Goal: Task Accomplishment & Management: Use online tool/utility

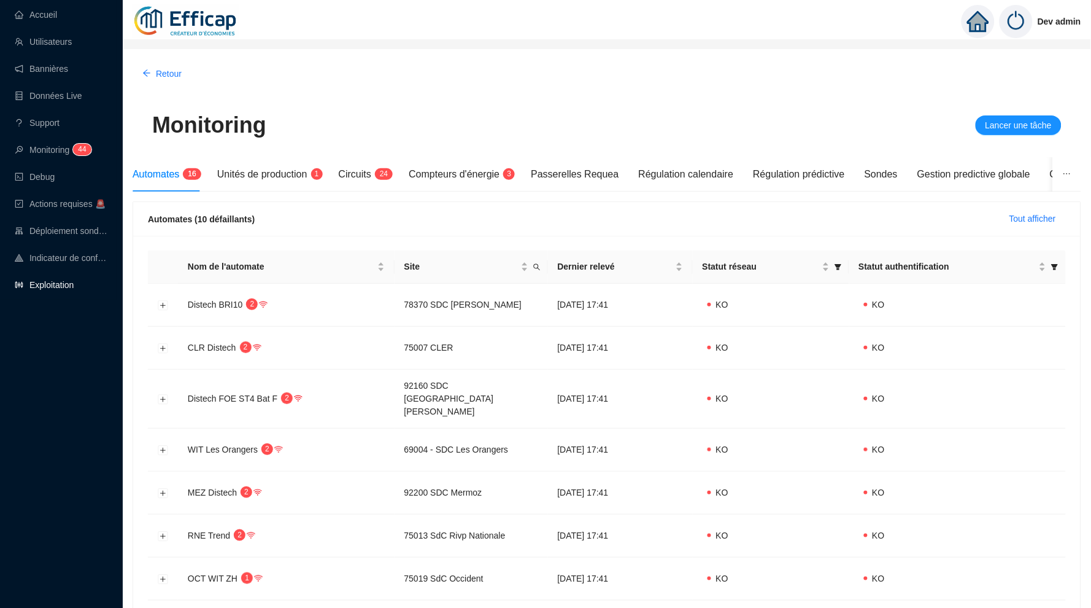
click at [64, 283] on link "Exploitation" at bounding box center [44, 285] width 59 height 10
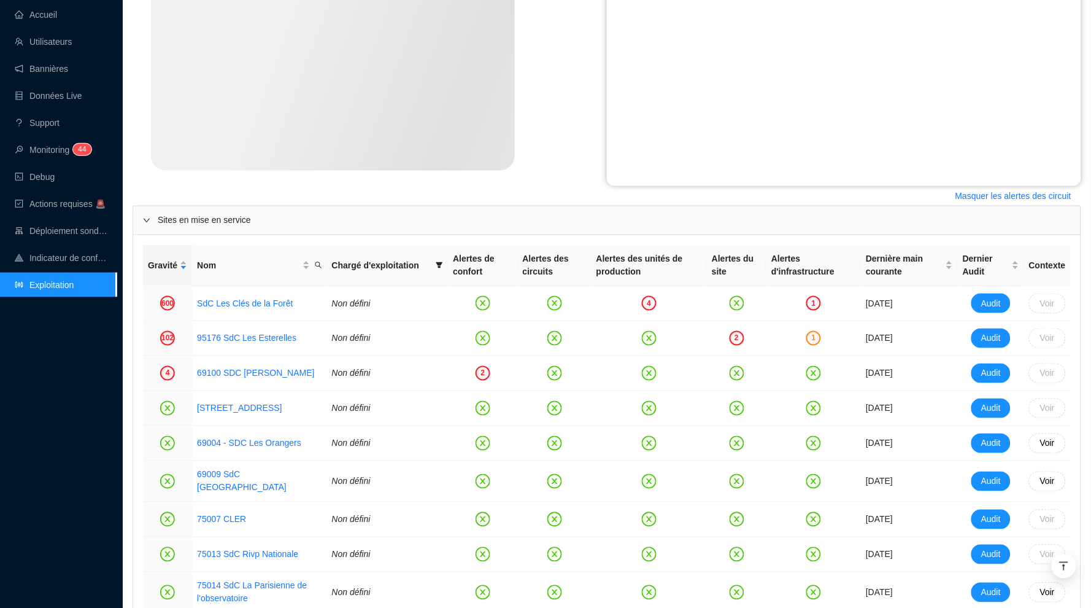
scroll to position [338, 0]
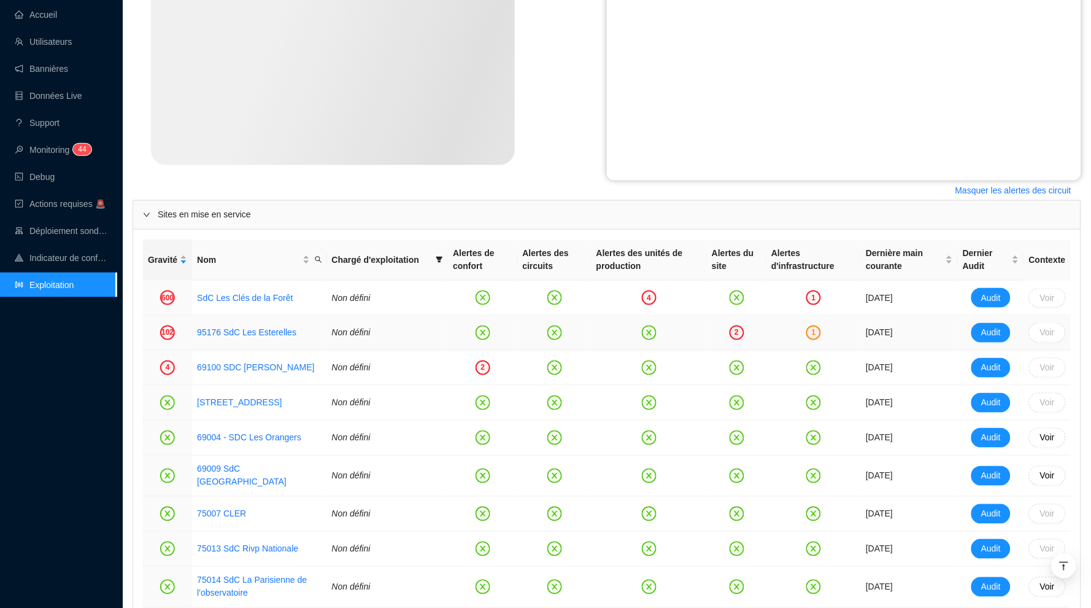
click at [280, 293] on link "SdC Les Clés de la Forêt" at bounding box center [245, 298] width 96 height 10
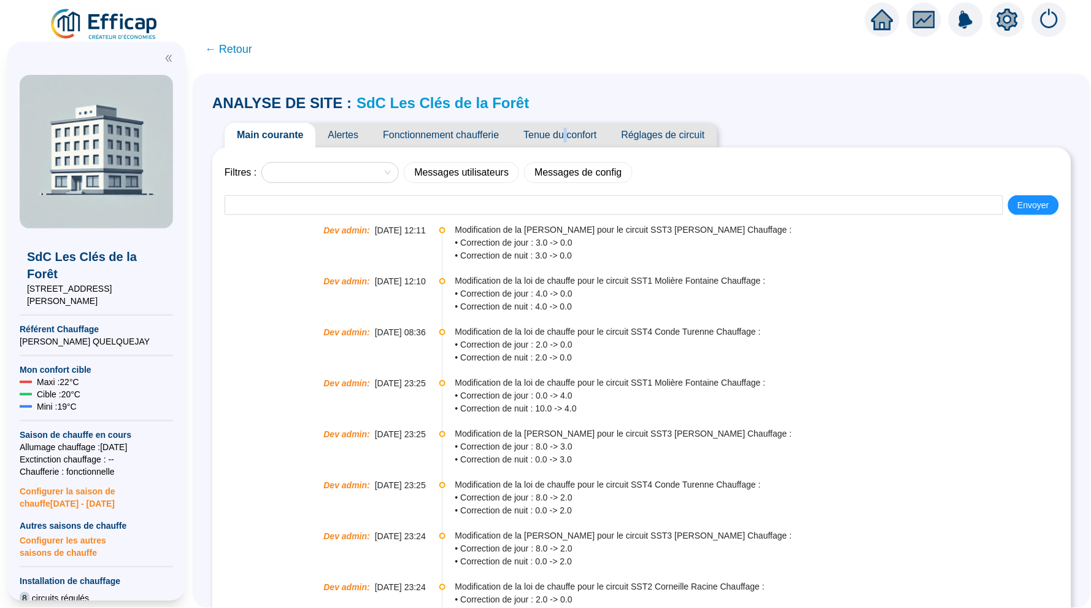
click at [576, 130] on span "Tenue du confort" at bounding box center [560, 135] width 98 height 25
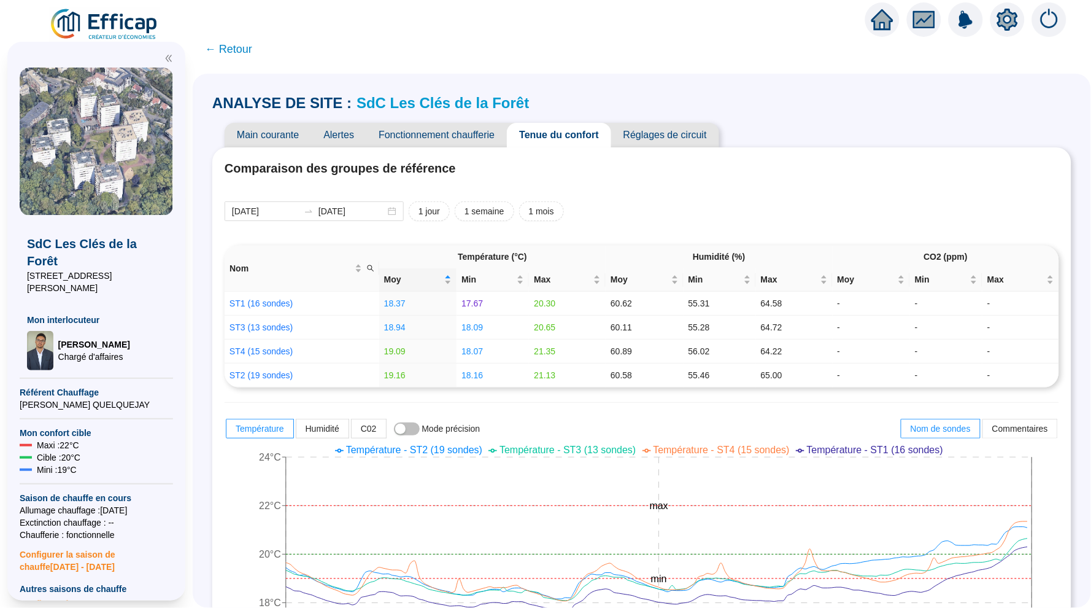
click at [644, 134] on span "Réglages de circuit" at bounding box center [665, 135] width 108 height 25
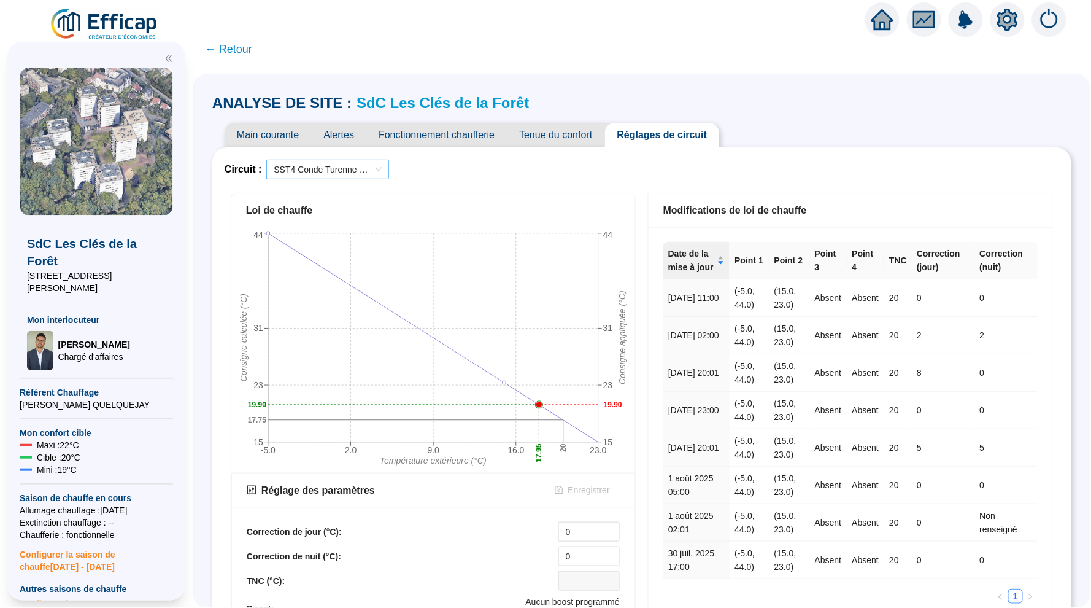
click at [306, 166] on span "SST4 Conde Turenne Chauffage" at bounding box center [328, 169] width 108 height 18
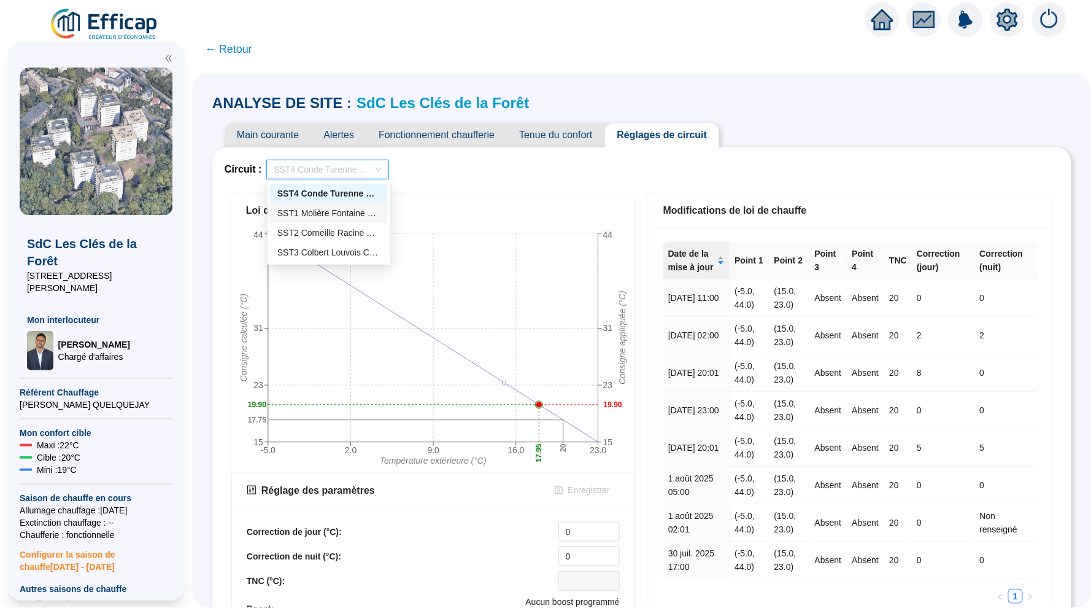
click at [306, 216] on div "SST1 Molière Fontaine Chauffage" at bounding box center [328, 213] width 103 height 13
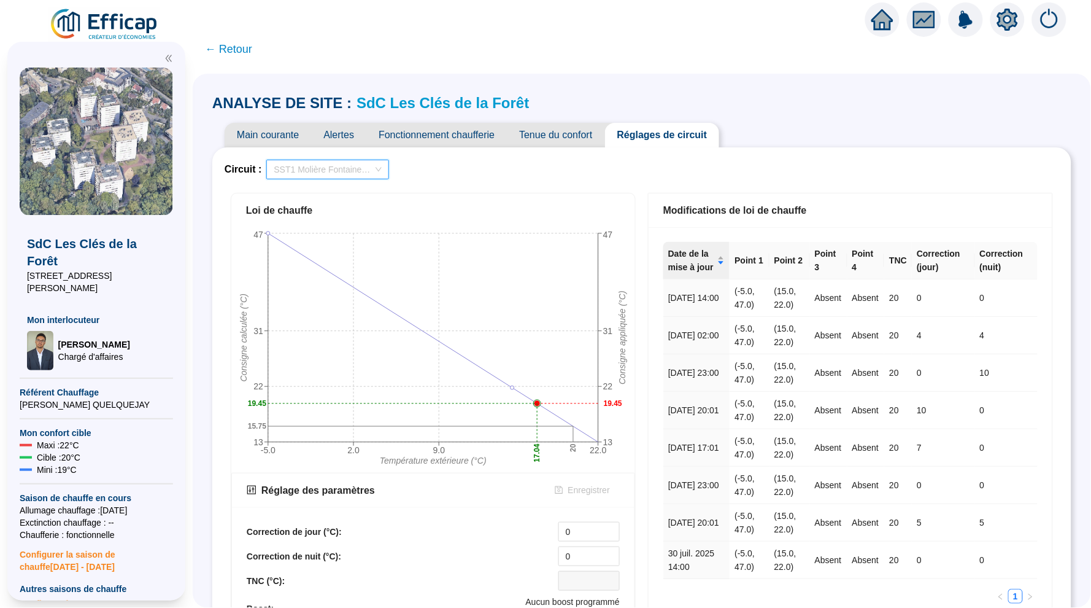
click at [338, 176] on span "SST1 Molière Fontaine Chauffage" at bounding box center [328, 169] width 108 height 18
click at [346, 223] on div "SST2 Corneille Racine Chauffage" at bounding box center [329, 233] width 118 height 20
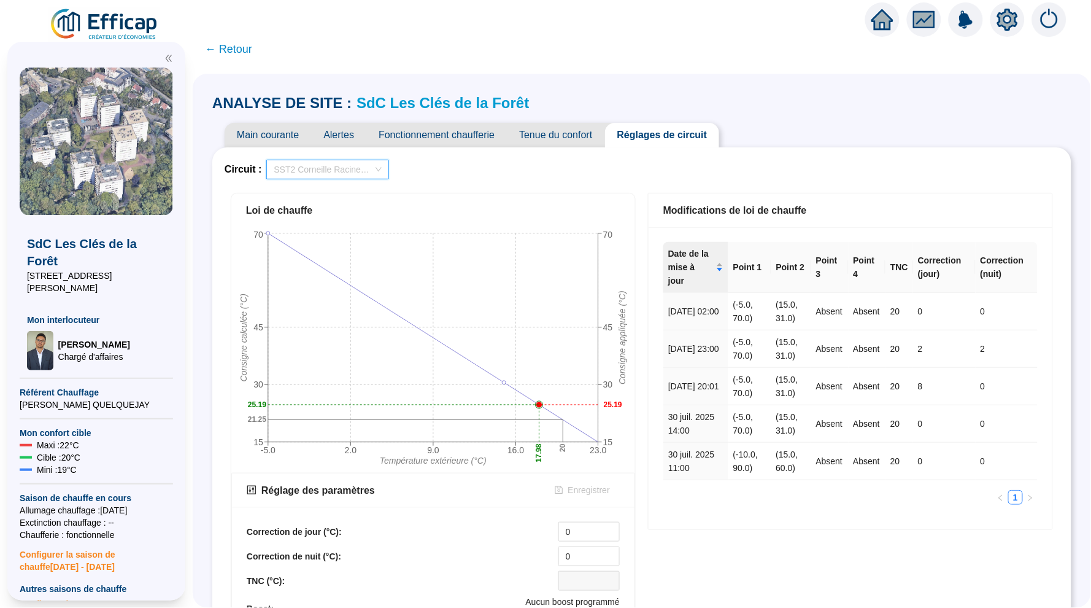
click at [363, 173] on span "SST2 Corneille Racine Chauffage" at bounding box center [328, 169] width 108 height 18
click at [357, 244] on div "SST3 Colbert Louvois Chauffage" at bounding box center [329, 252] width 118 height 20
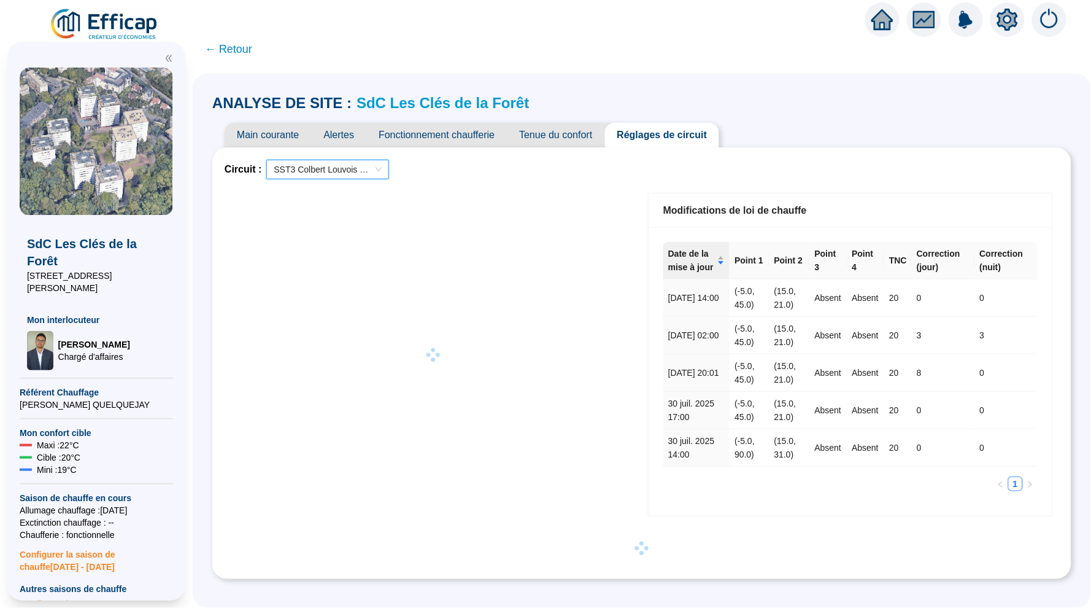
click at [438, 98] on link "SdC Les Clés de la Forêt" at bounding box center [443, 103] width 172 height 17
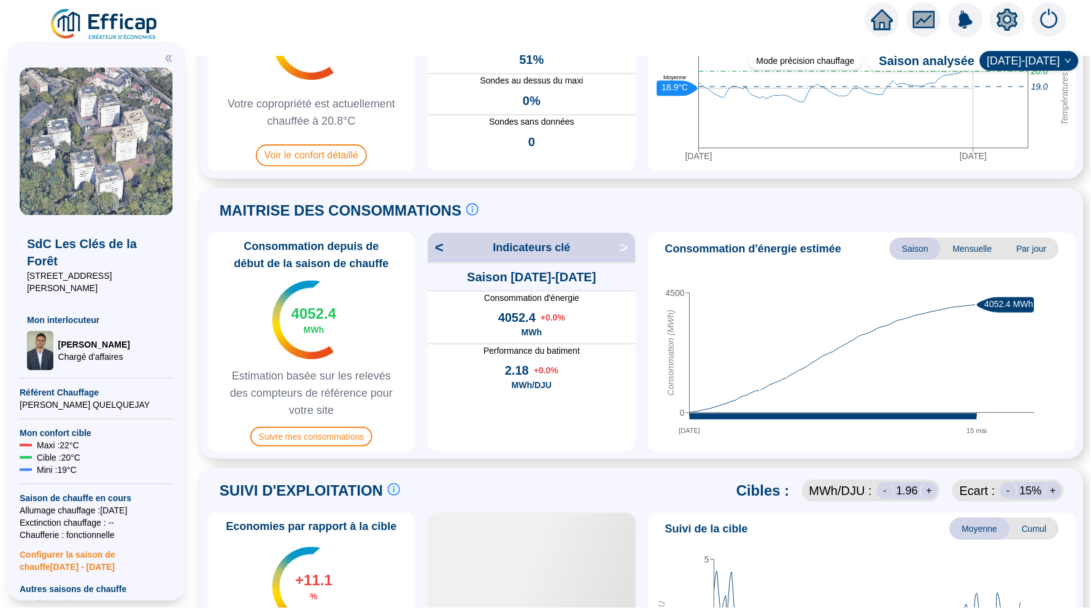
scroll to position [46, 0]
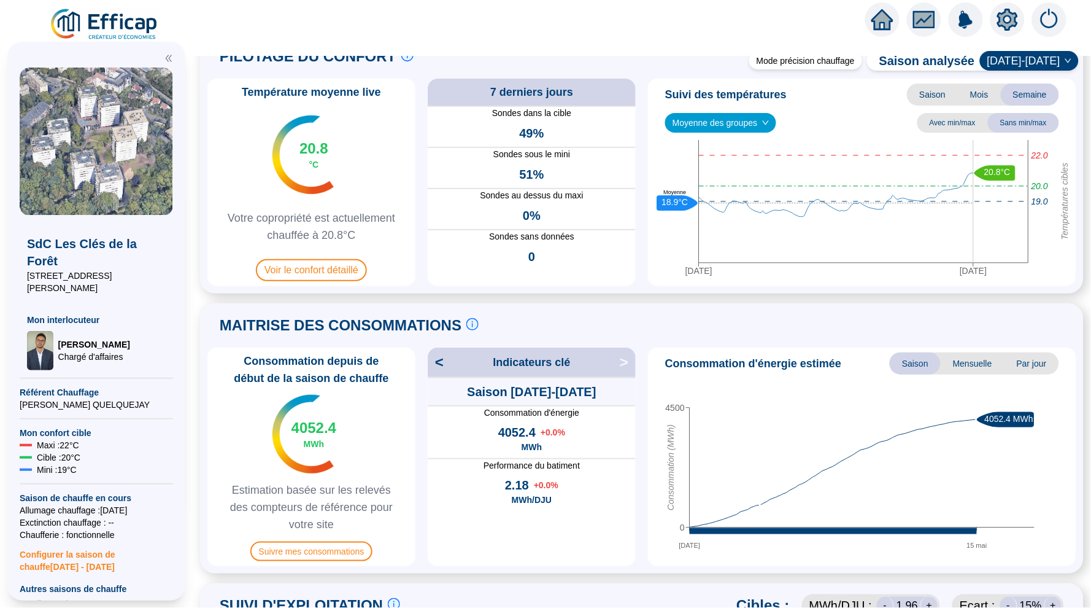
click at [730, 124] on span "Moyenne des groupes" at bounding box center [721, 123] width 96 height 18
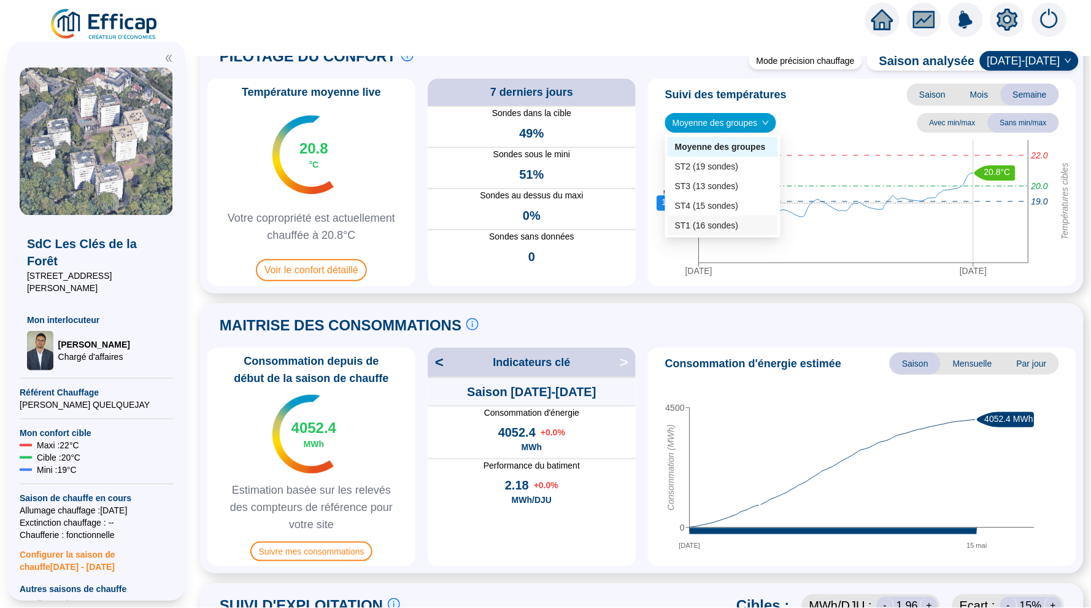
click at [697, 218] on div "ST1 (16 sondes)" at bounding box center [723, 225] width 110 height 20
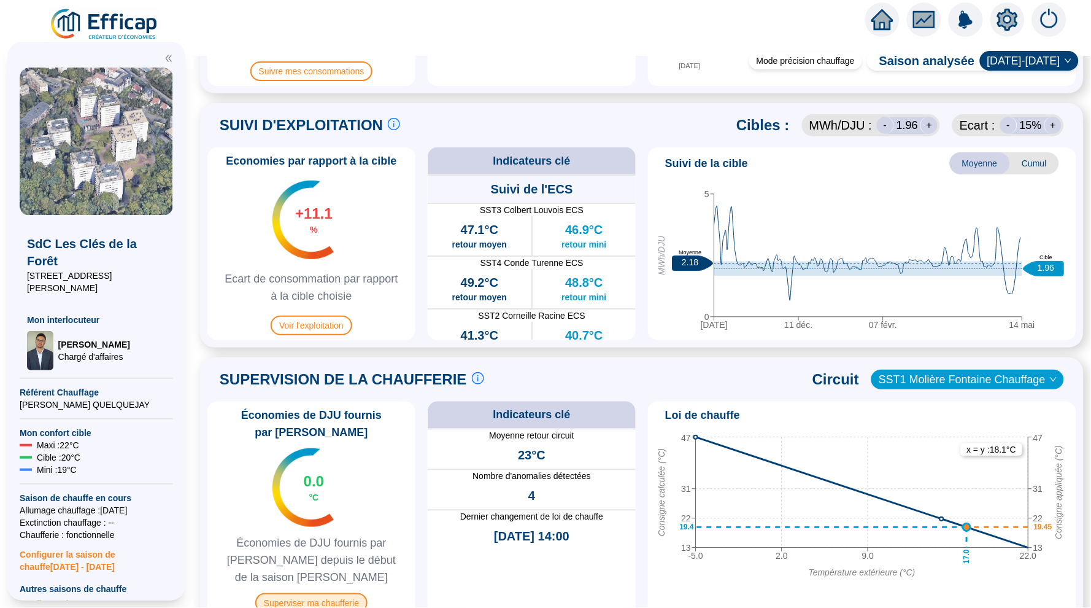
click at [327, 603] on div "Économies de DJU fournis par Efficap 0.0 °C Économies de DJU fournis par Effica…" at bounding box center [311, 509] width 208 height 216
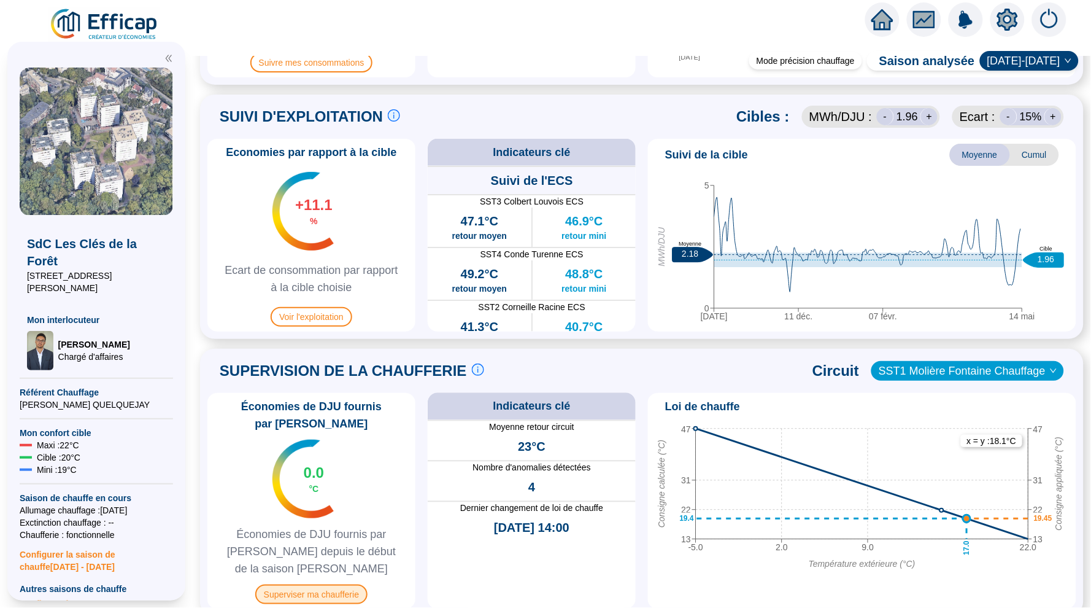
click at [333, 584] on span "Superviser ma chaufferie" at bounding box center [311, 594] width 112 height 20
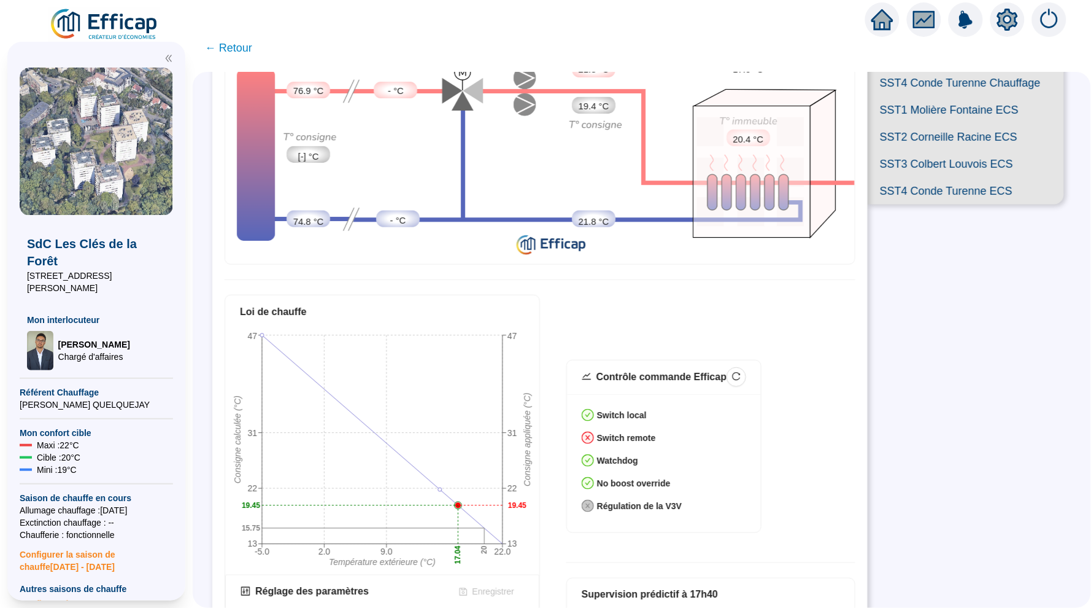
scroll to position [34, 0]
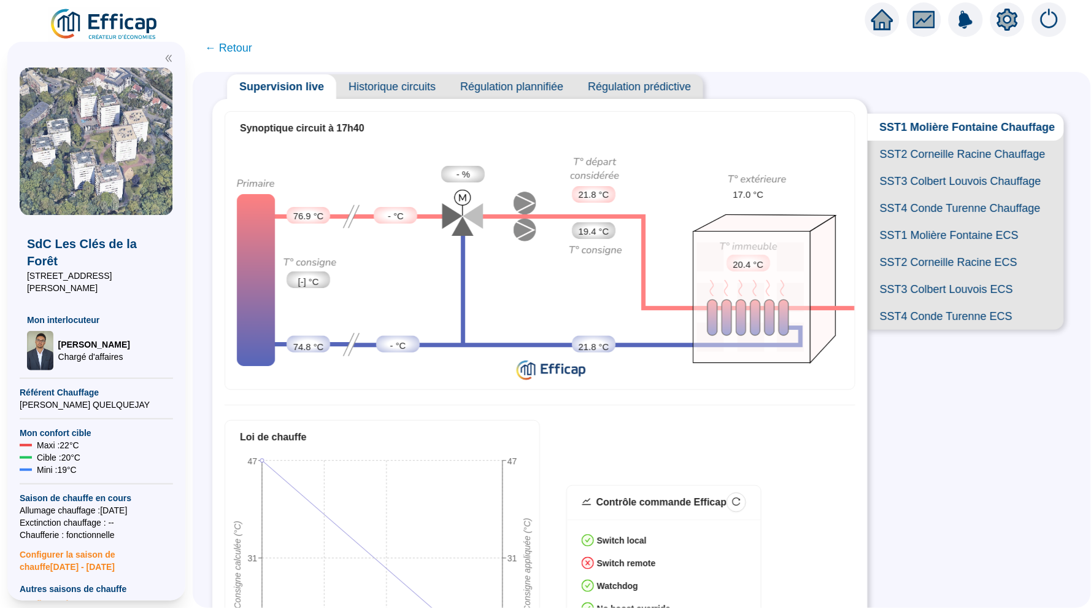
click at [934, 150] on span "SST2 Corneille Racine Chauffage" at bounding box center [966, 154] width 196 height 27
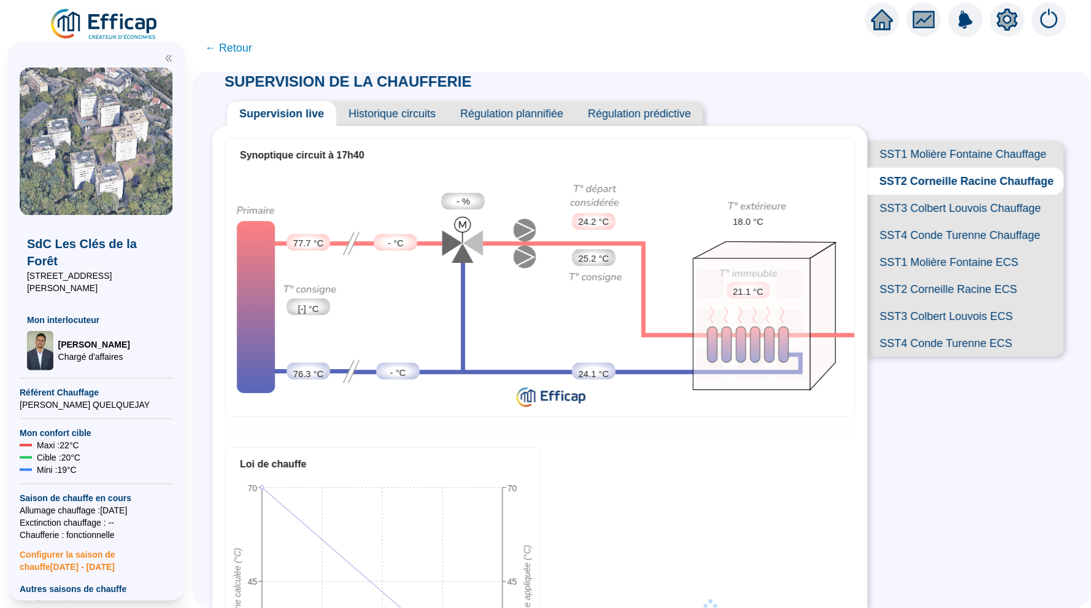
scroll to position [1, 0]
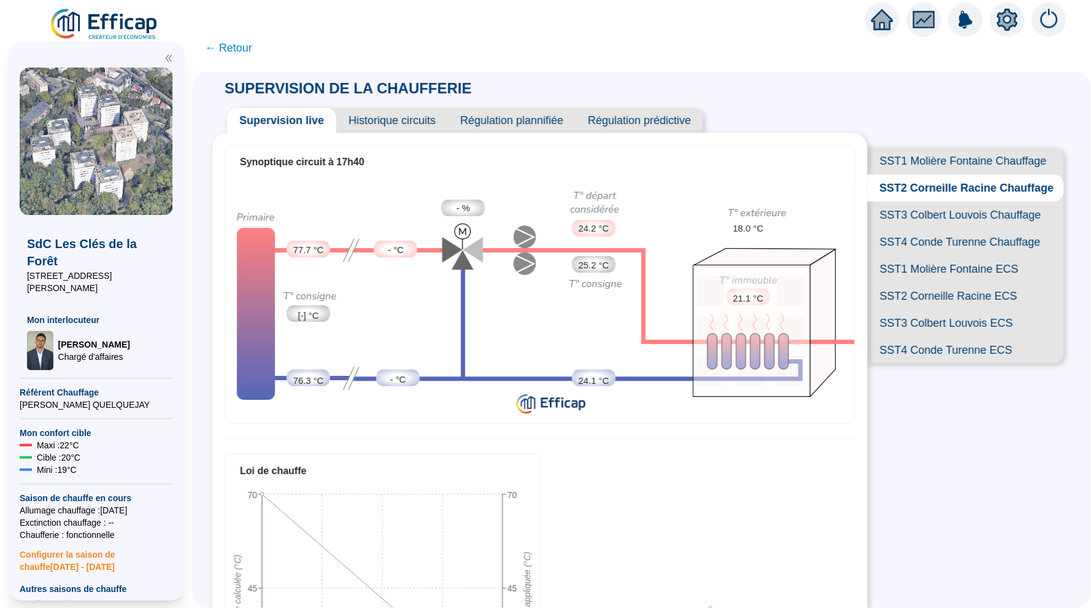
click at [942, 215] on span "SST3 Colbert Louvois Chauffage" at bounding box center [966, 214] width 196 height 27
click at [930, 240] on span "SST4 Conde Turenne Chauffage" at bounding box center [966, 242] width 196 height 27
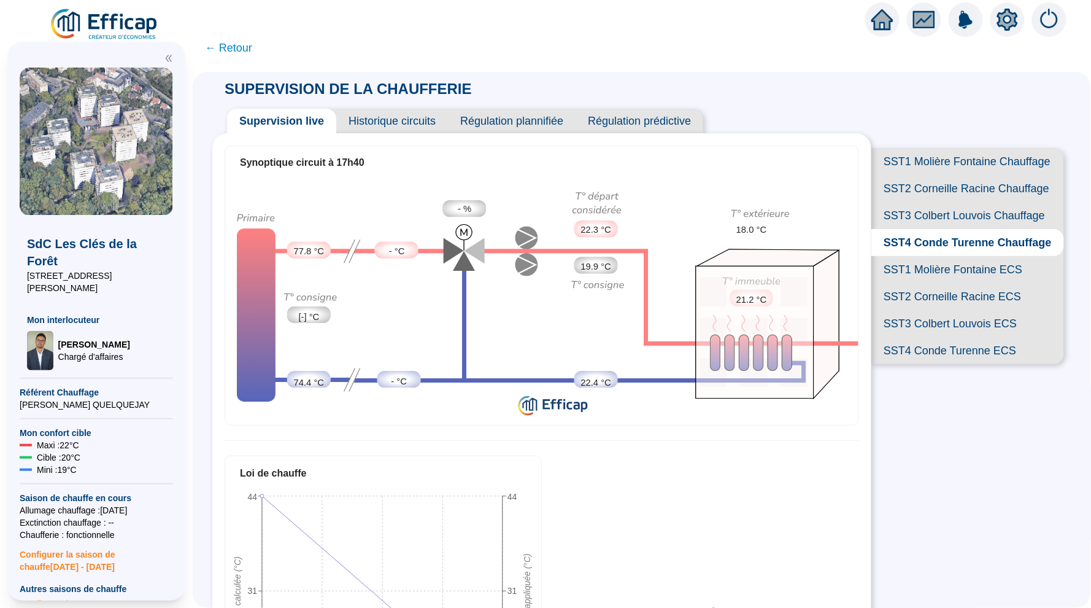
click at [881, 27] on icon "home" at bounding box center [883, 19] width 22 height 21
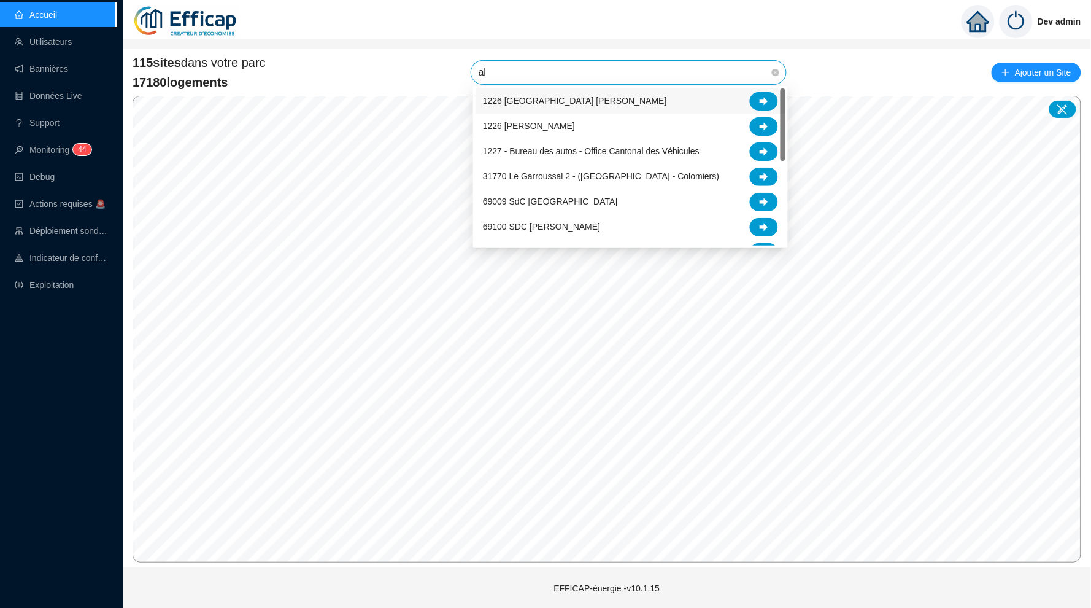
type input "alb"
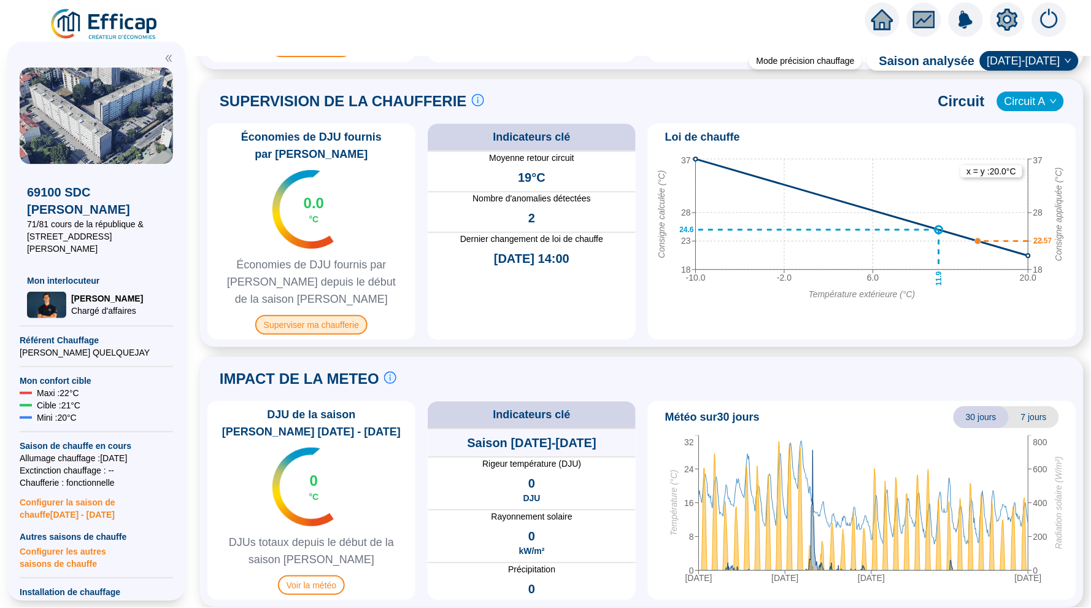
click at [329, 320] on span "Superviser ma chaufferie" at bounding box center [311, 325] width 112 height 20
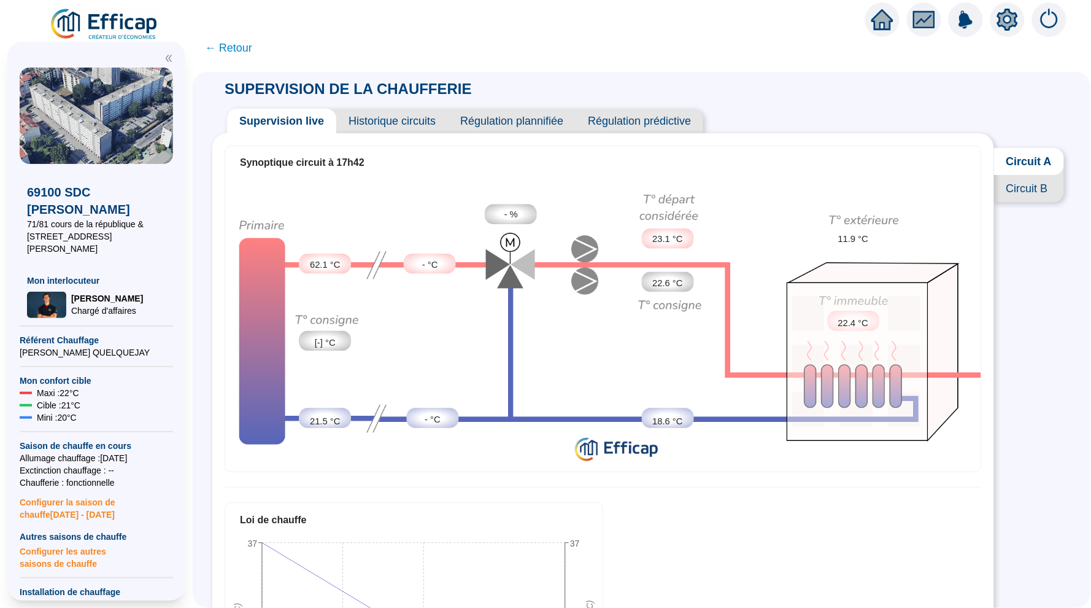
click at [408, 117] on span "Historique circuits" at bounding box center [392, 121] width 112 height 25
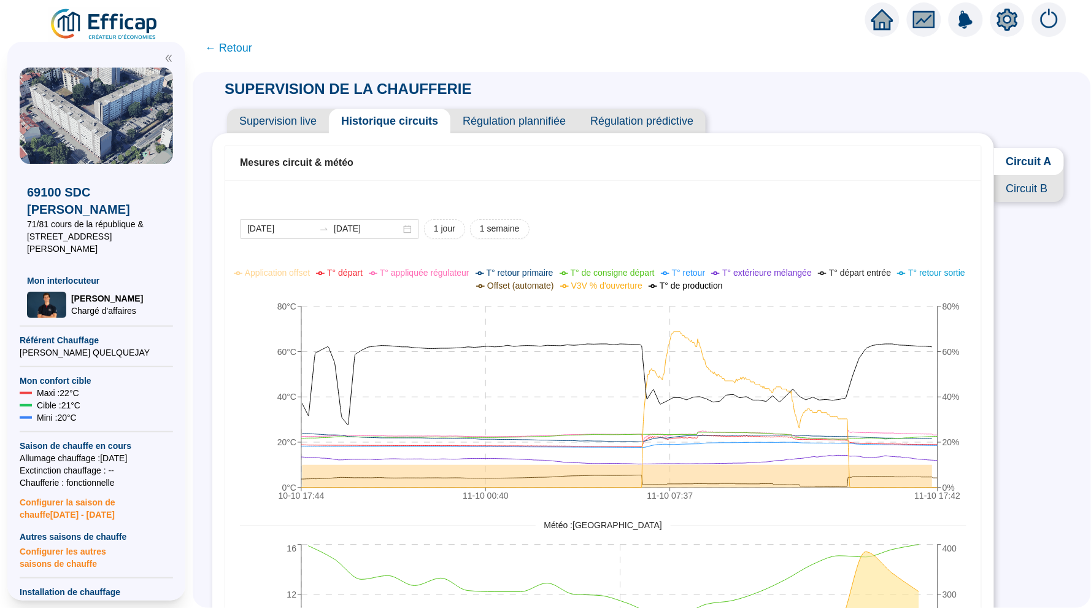
click at [1032, 192] on span "Circuit B" at bounding box center [1029, 188] width 70 height 27
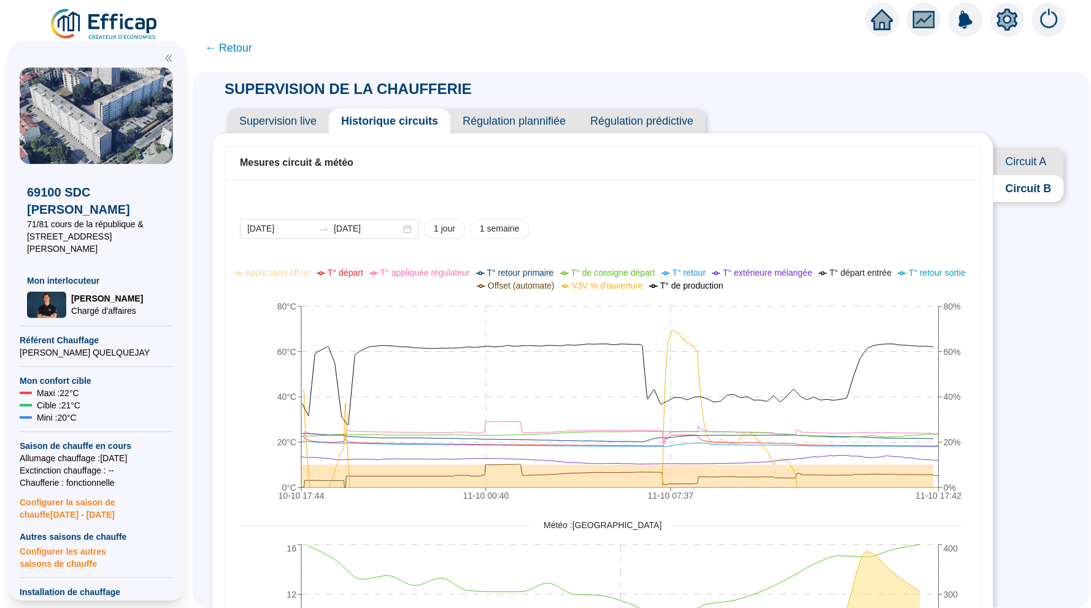
click at [311, 130] on span "Supervision live" at bounding box center [278, 121] width 102 height 25
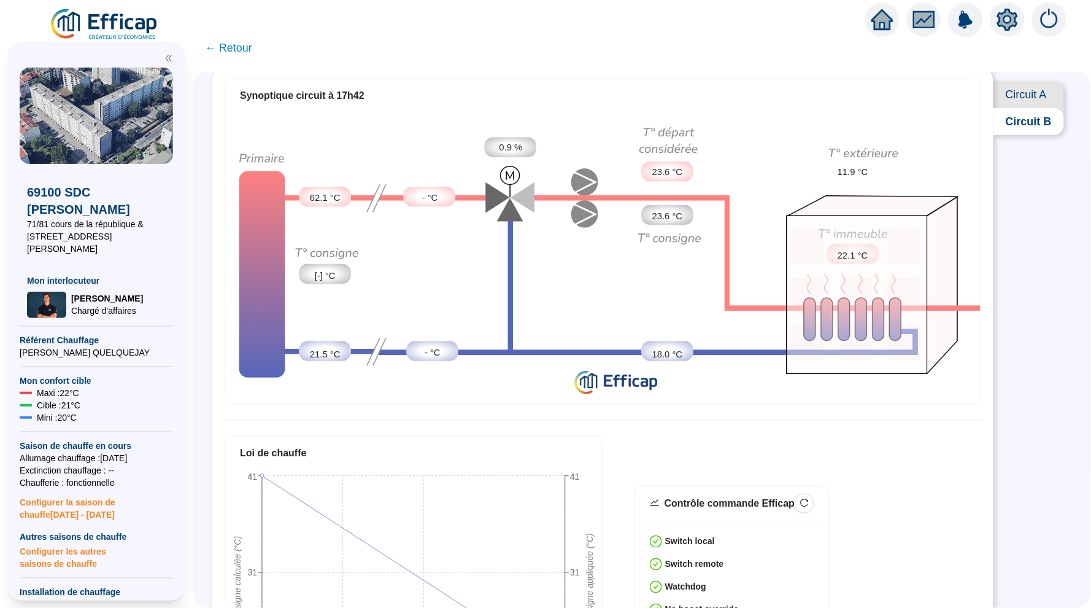
scroll to position [58, 0]
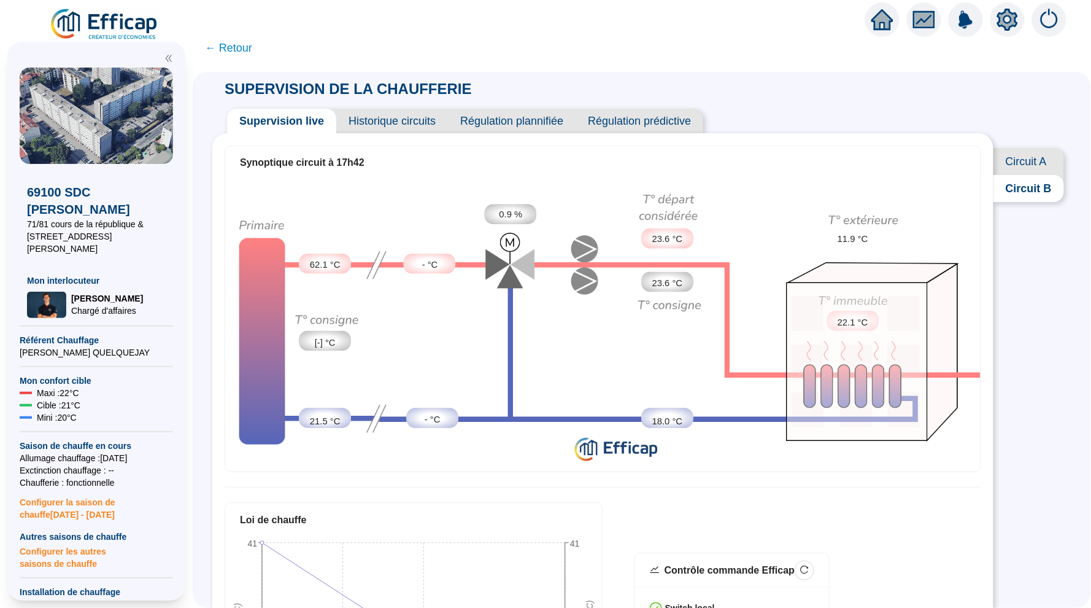
scroll to position [0, 0]
click at [366, 116] on span "Historique circuits" at bounding box center [392, 121] width 112 height 25
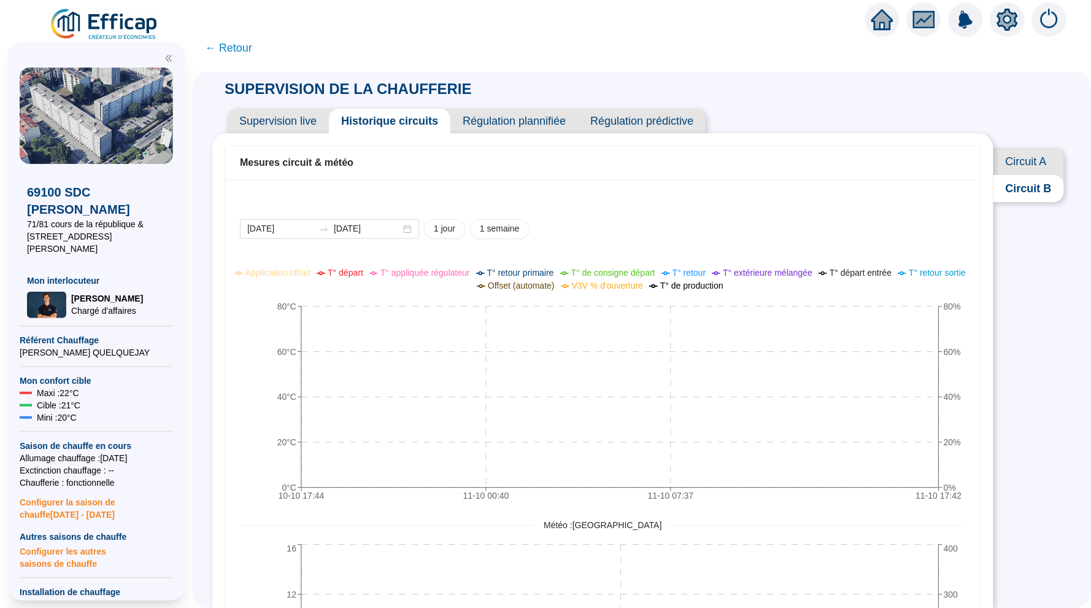
click at [901, 472] on icon "10-10 17:[PHONE_NUMBER]:[PHONE_NUMBER]:[PHONE_NUMBER]:42 0°C 20°C 40°C 60°C 80°…" at bounding box center [603, 386] width 727 height 246
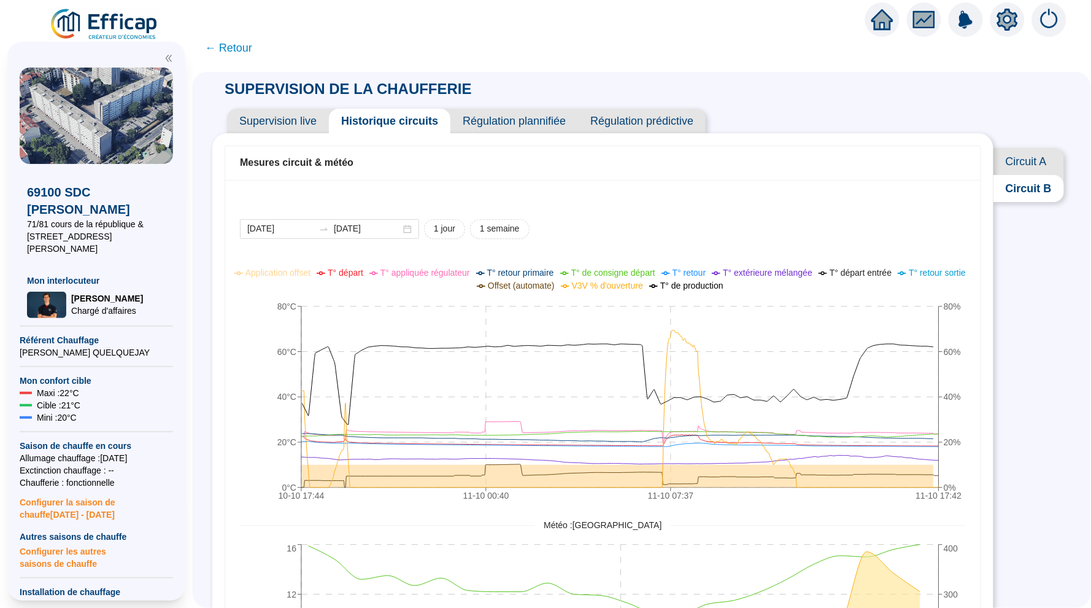
click at [1020, 161] on span "Circuit A" at bounding box center [1029, 161] width 71 height 27
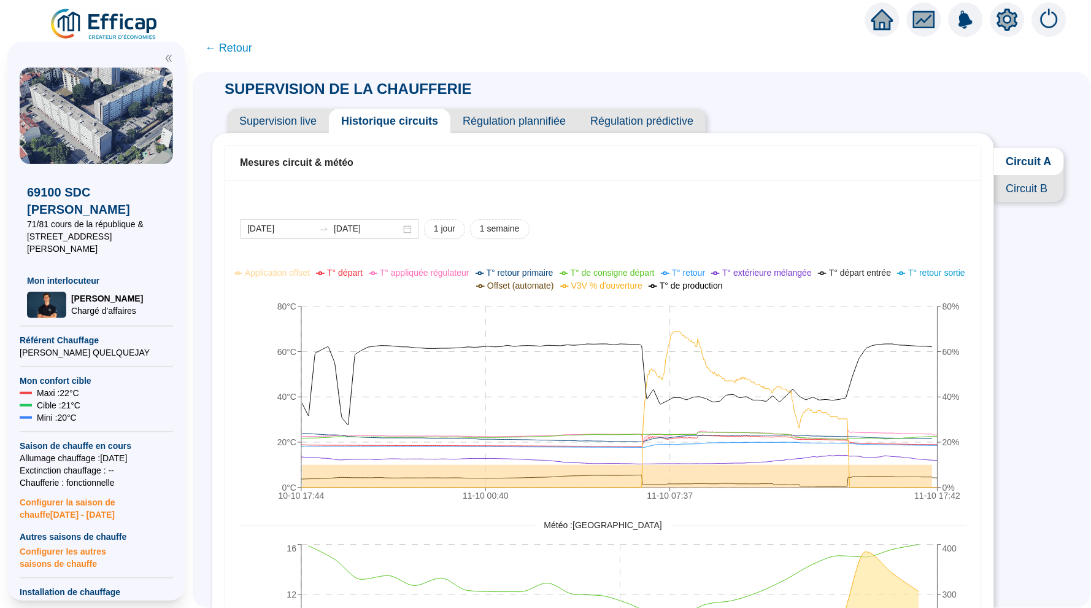
click at [240, 45] on span "← Retour" at bounding box center [228, 47] width 47 height 17
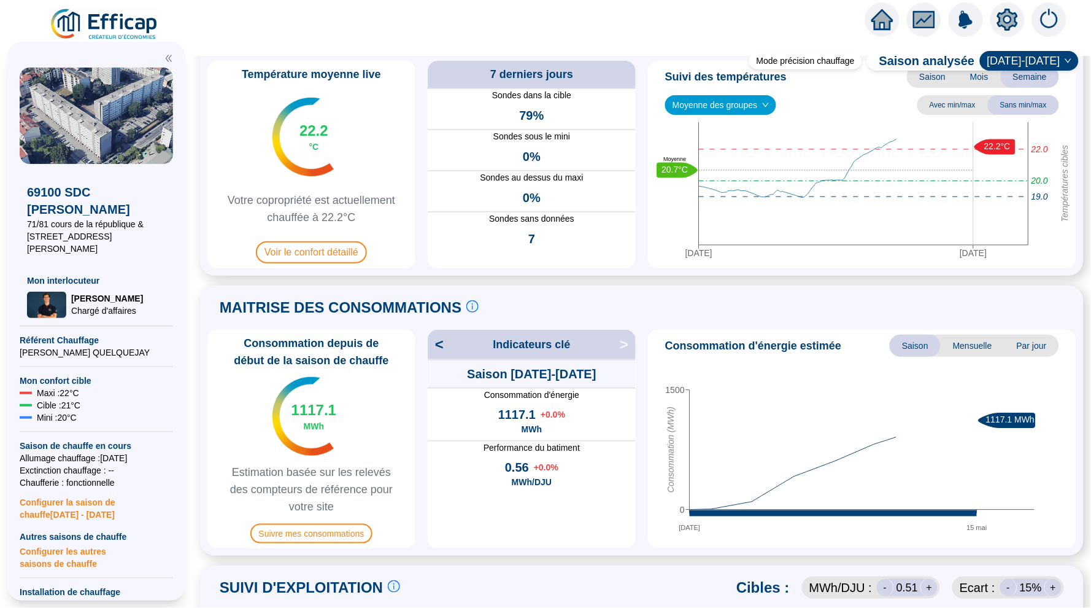
scroll to position [93, 0]
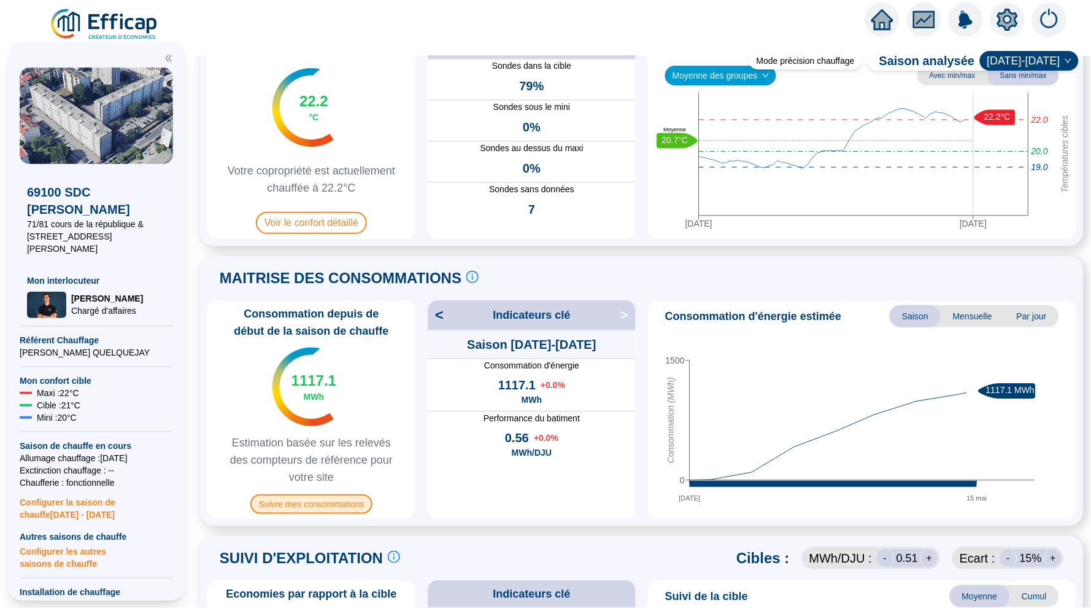
click at [311, 512] on span "Suivre mes consommations" at bounding box center [311, 504] width 123 height 20
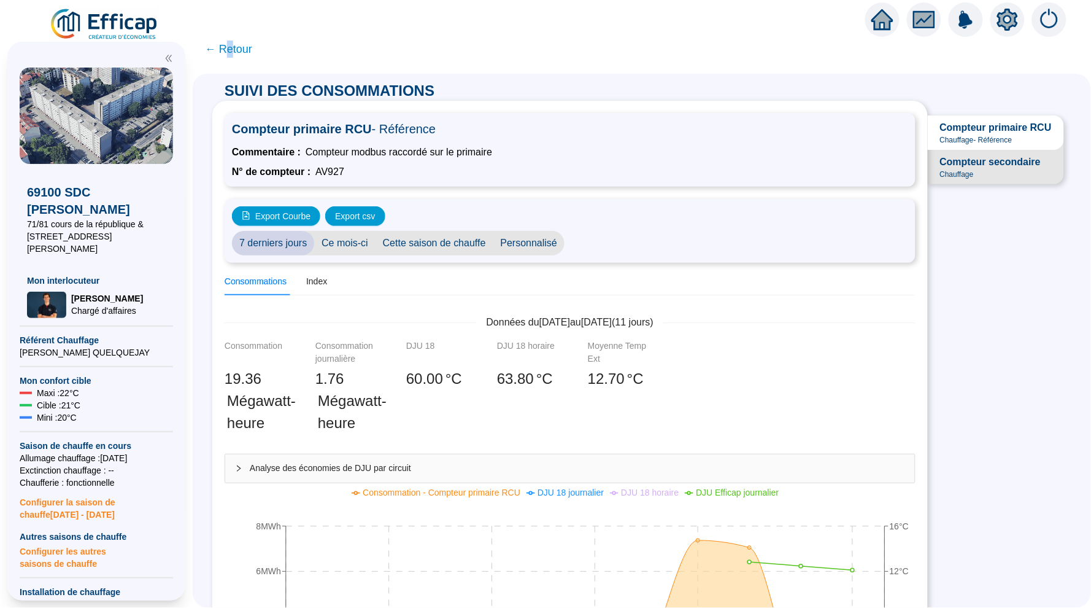
click at [228, 47] on span "← Retour" at bounding box center [228, 49] width 47 height 17
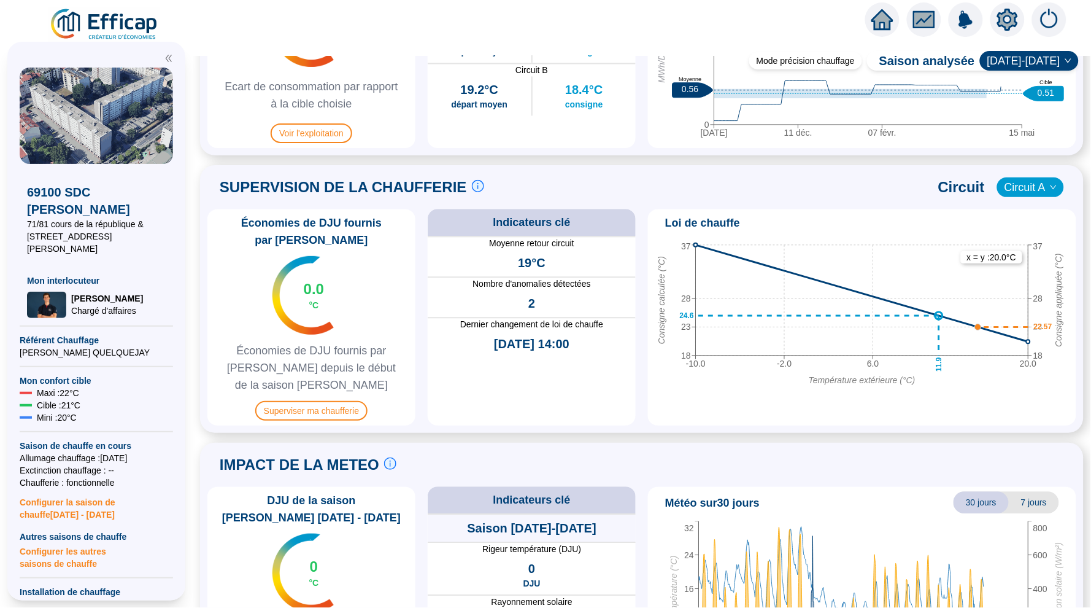
scroll to position [804, 0]
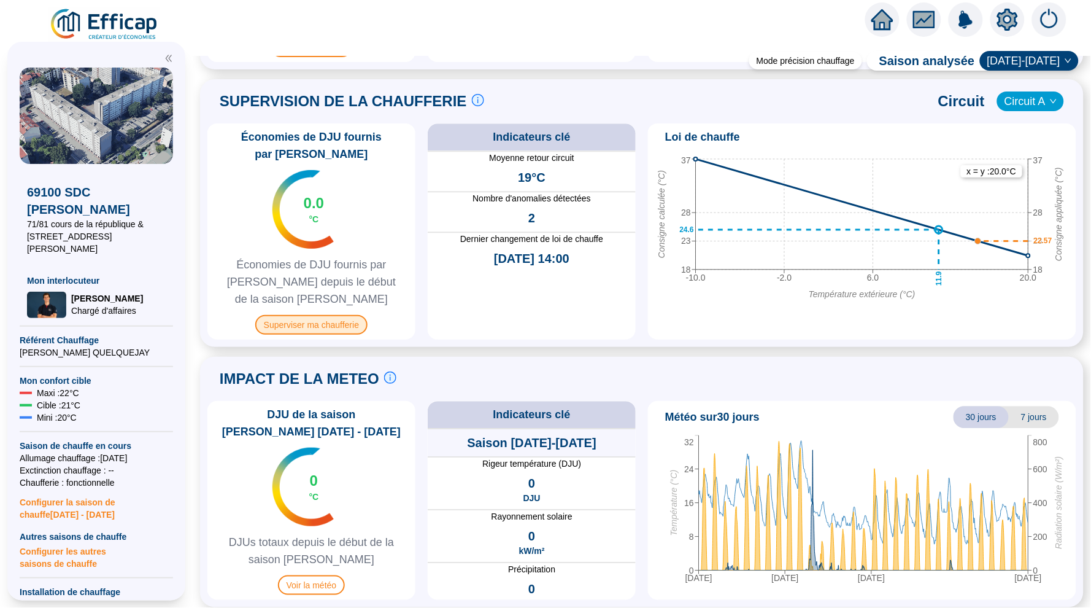
click at [324, 320] on span "Superviser ma chaufferie" at bounding box center [311, 325] width 112 height 20
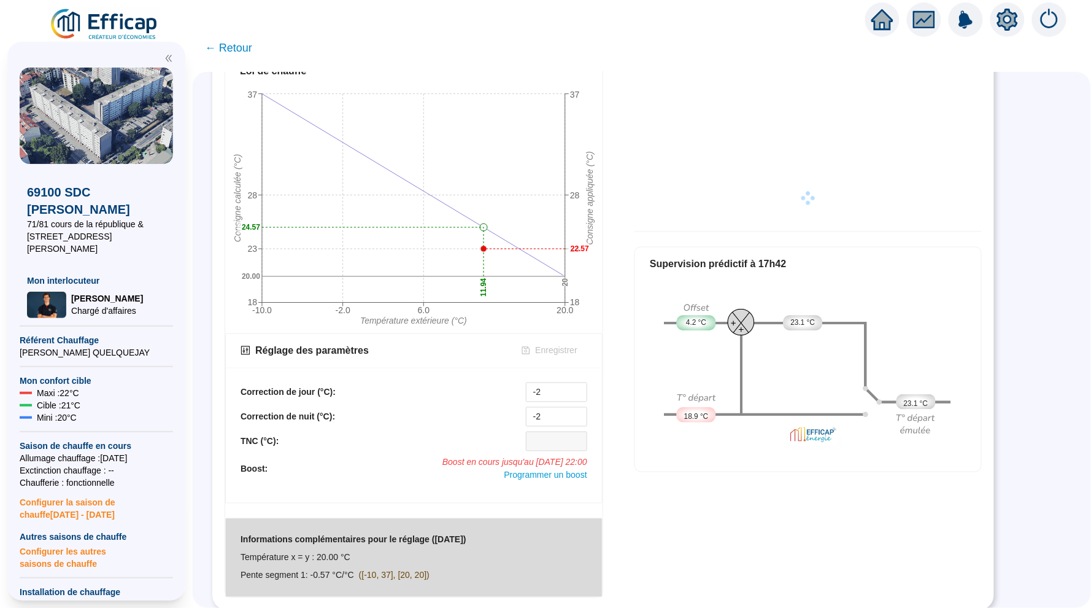
scroll to position [448, 0]
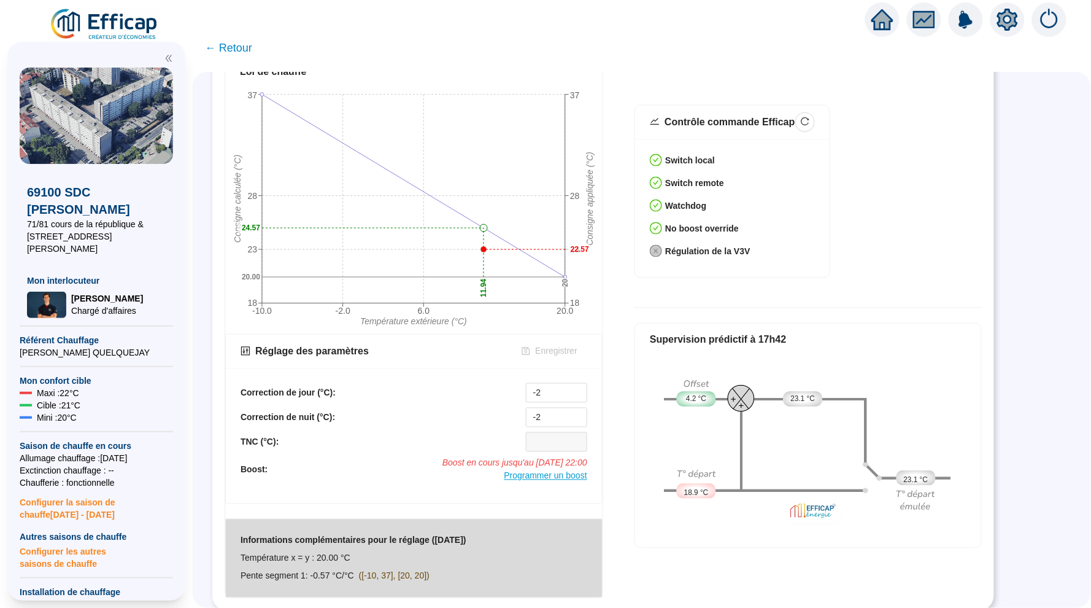
click at [546, 478] on span "Programmer un boost" at bounding box center [545, 476] width 83 height 10
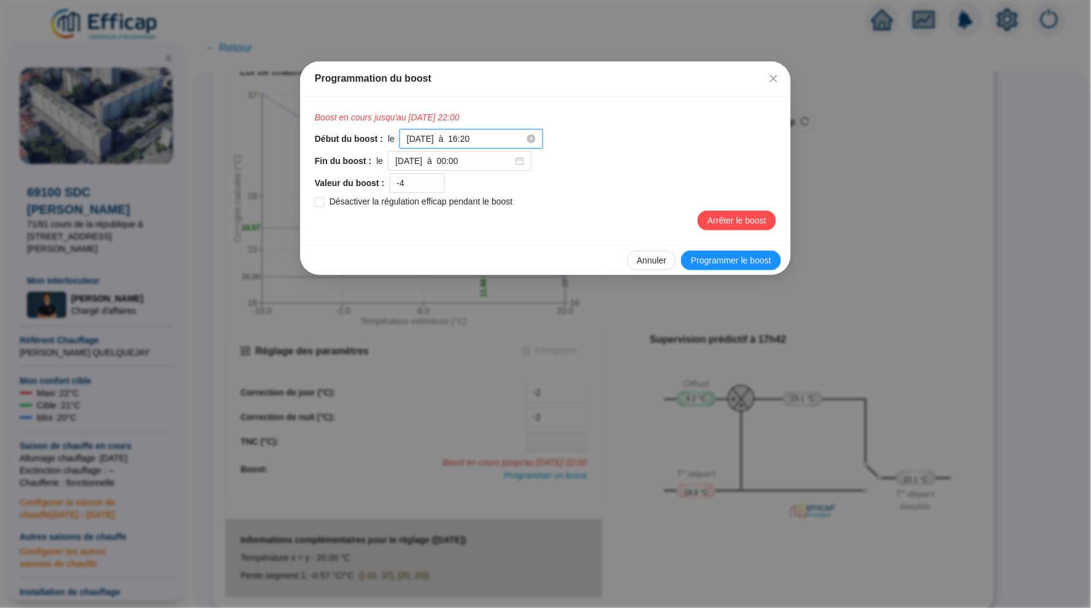
click at [505, 139] on input "[DATE] à 16:20" at bounding box center [466, 139] width 118 height 13
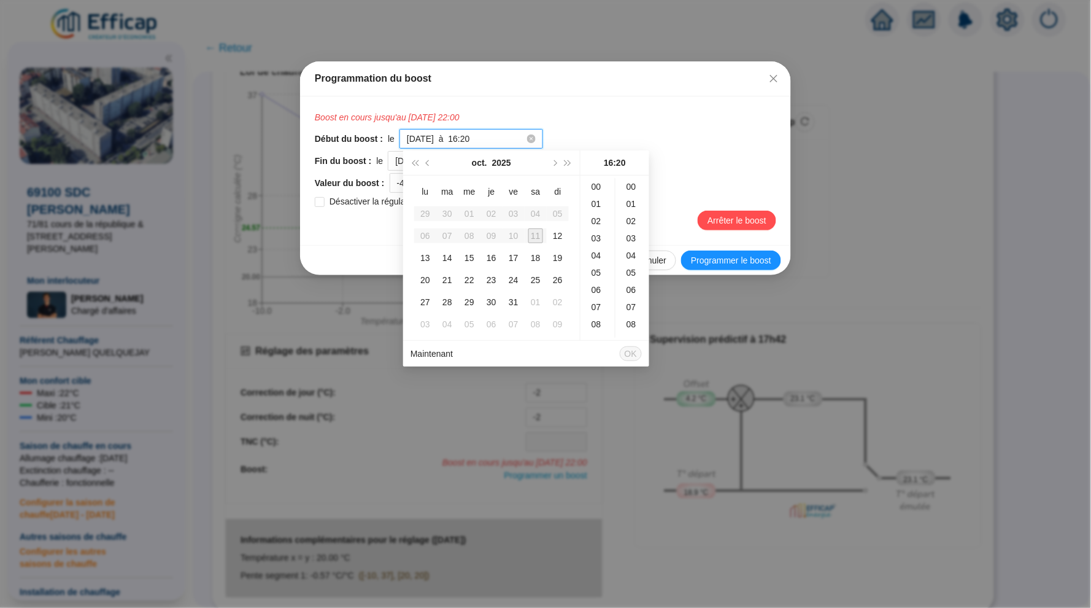
scroll to position [339, 0]
type input "[DATE] à 16:20"
click at [647, 131] on div "Début du boost : le [DATE] à 16:20" at bounding box center [546, 139] width 462 height 20
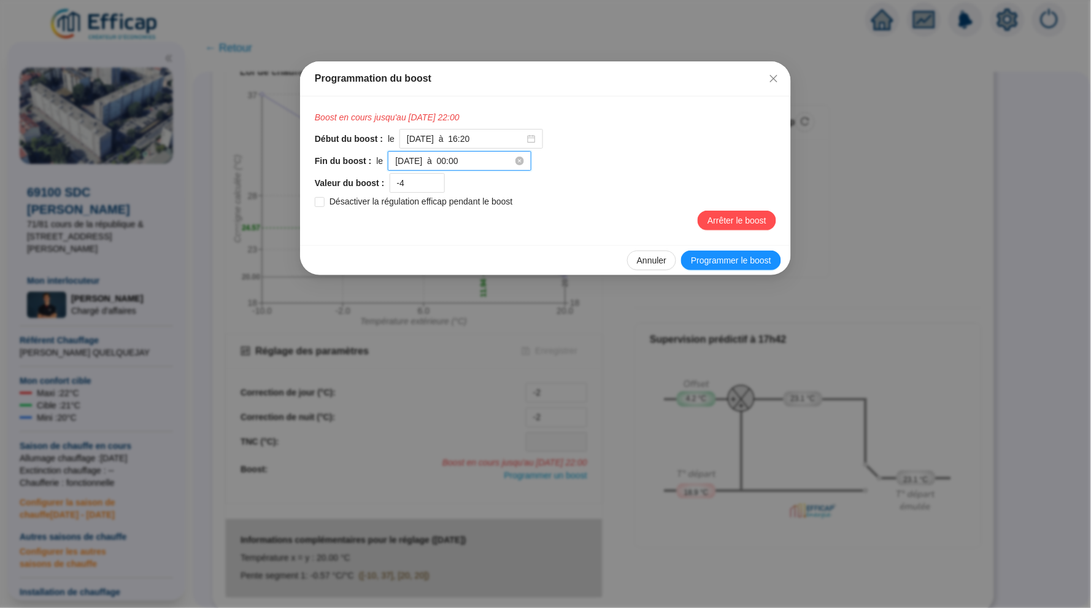
click at [492, 159] on input "[DATE] à 00:00" at bounding box center [454, 161] width 118 height 13
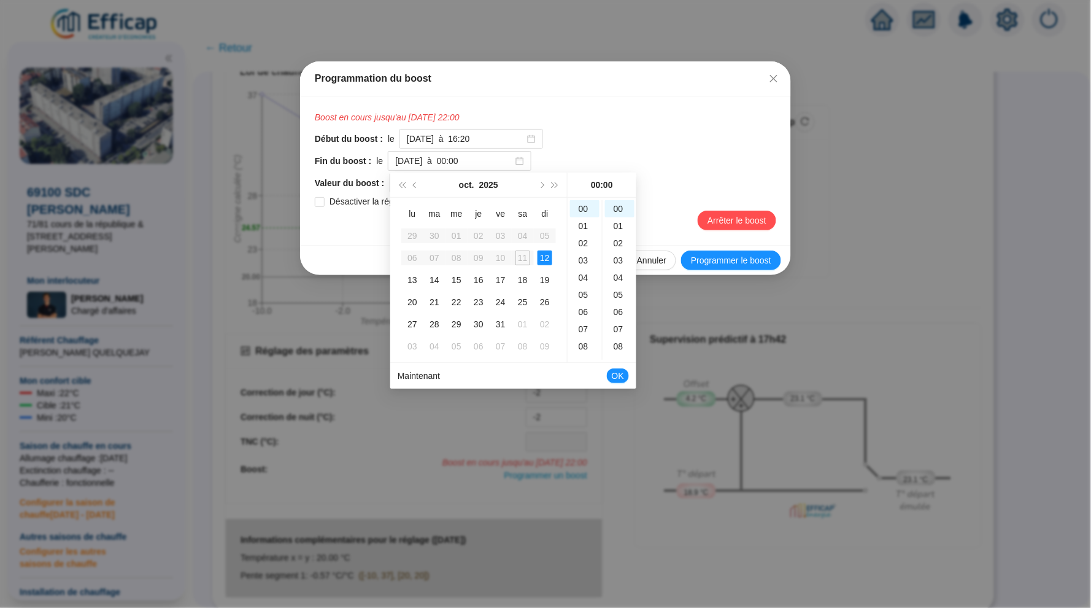
click at [615, 164] on div "Fin du boost : le [DATE] à 00:00" at bounding box center [546, 161] width 462 height 20
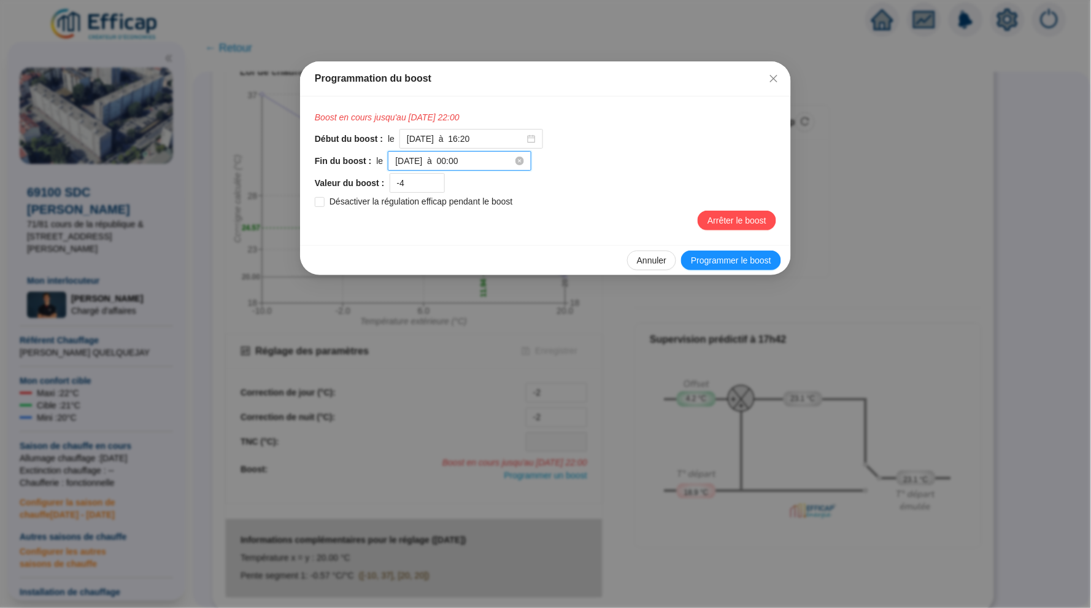
click at [445, 162] on input "[DATE] à 00:00" at bounding box center [454, 161] width 118 height 13
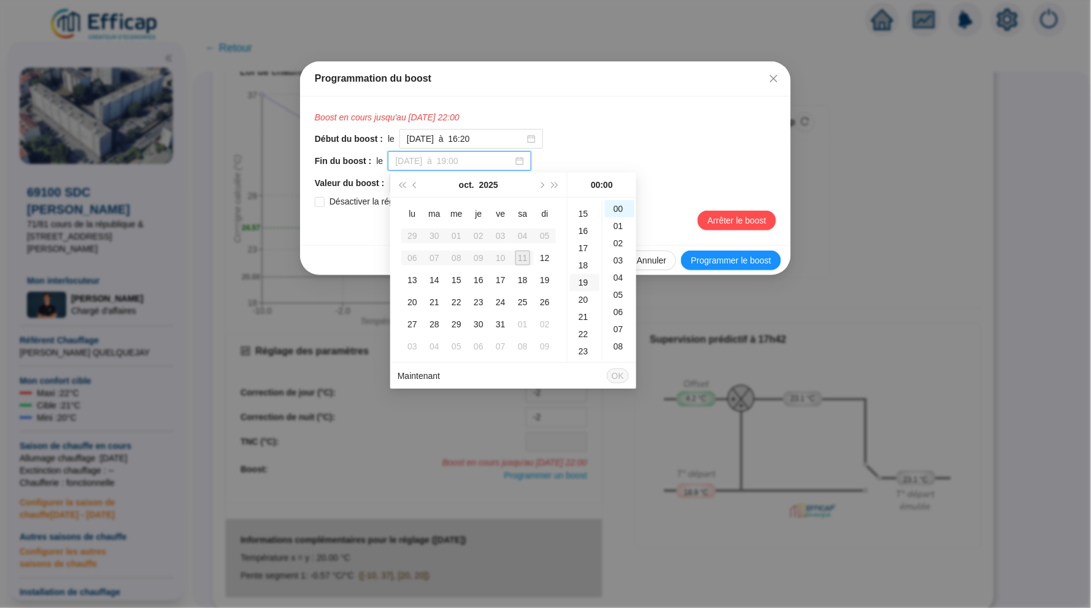
scroll to position [259, 0]
type input "[DATE] à 21:00"
click at [582, 304] on div "21" at bounding box center [584, 310] width 29 height 17
click at [617, 375] on span "OK" at bounding box center [618, 375] width 12 height 23
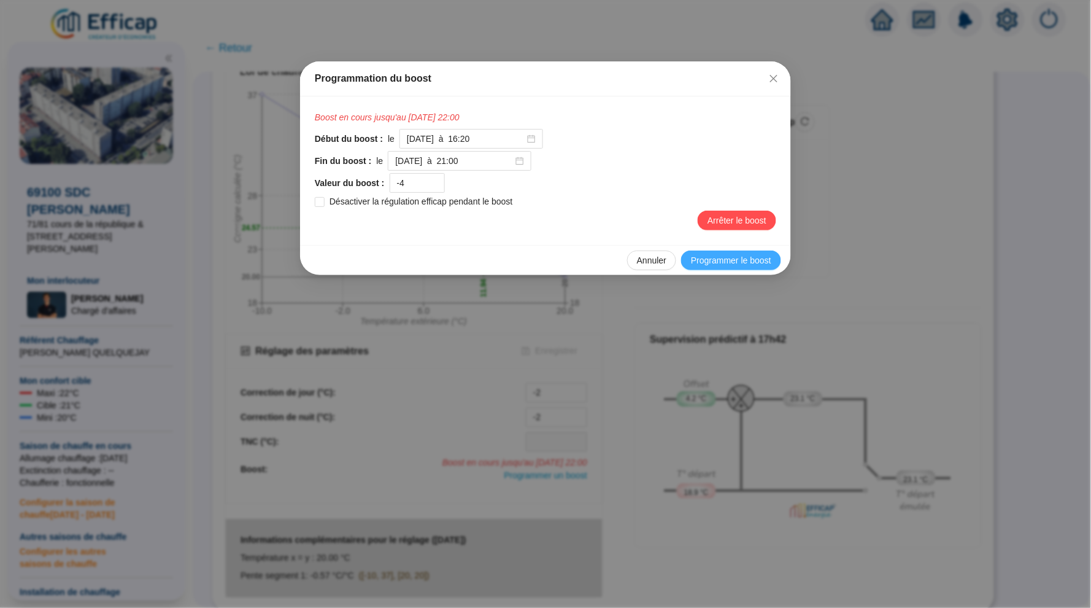
click at [730, 261] on span "Programmer le boost" at bounding box center [731, 260] width 80 height 13
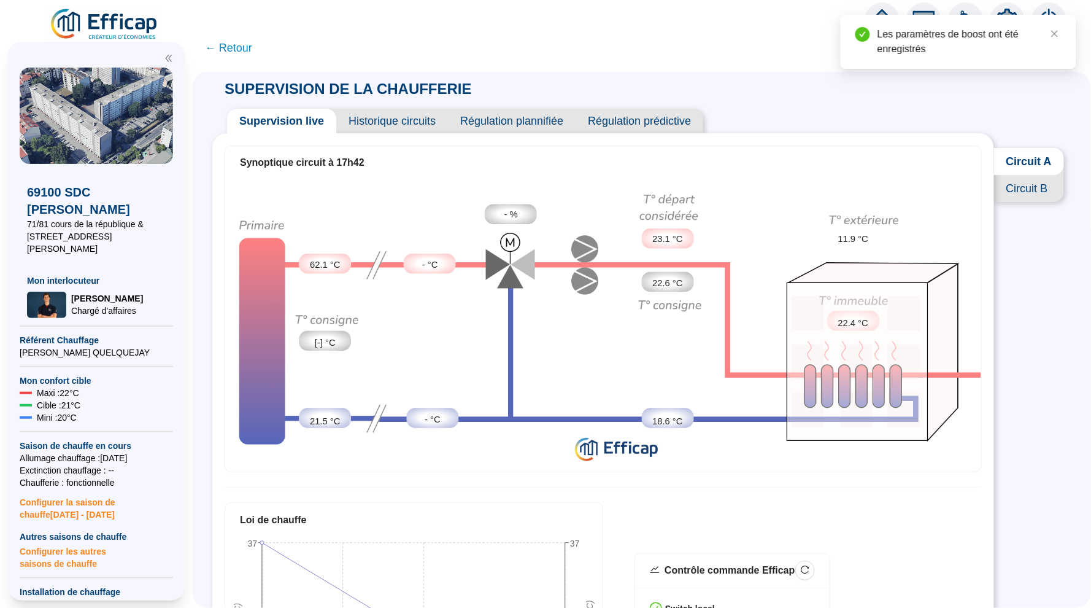
scroll to position [0, 0]
click at [1015, 188] on span "Circuit B" at bounding box center [1029, 188] width 70 height 27
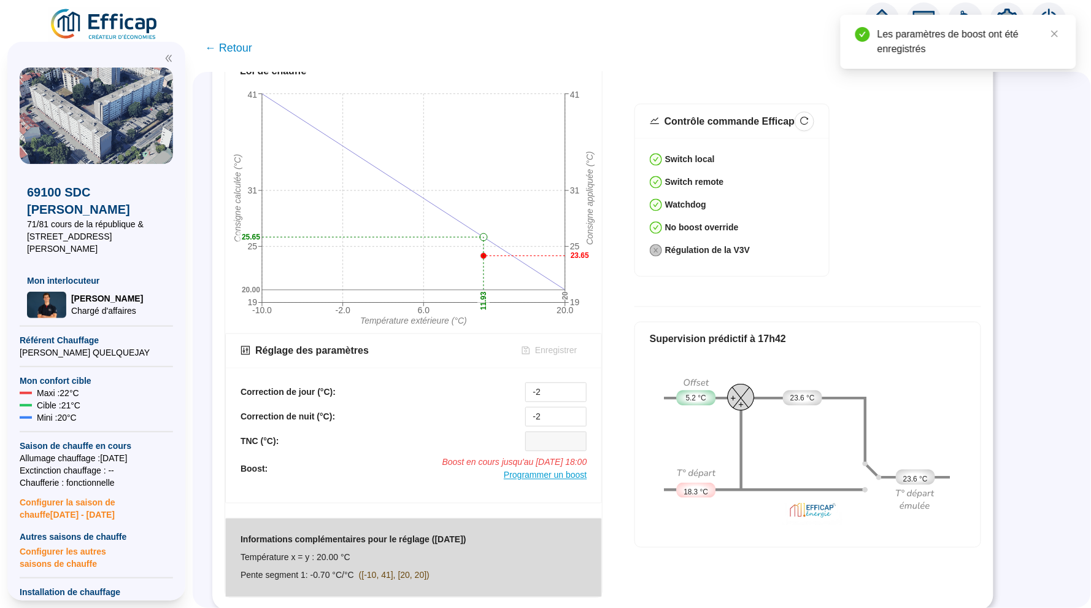
scroll to position [448, 0]
click at [538, 476] on span "Programmer un boost" at bounding box center [545, 476] width 83 height 10
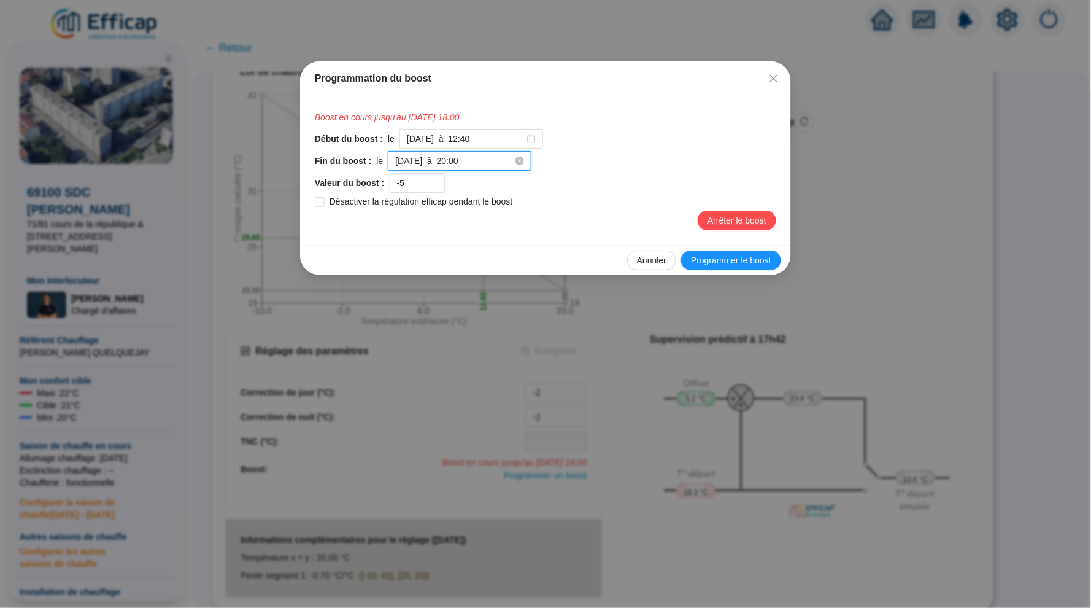
click at [488, 158] on input "[DATE] à 20:00" at bounding box center [454, 161] width 118 height 13
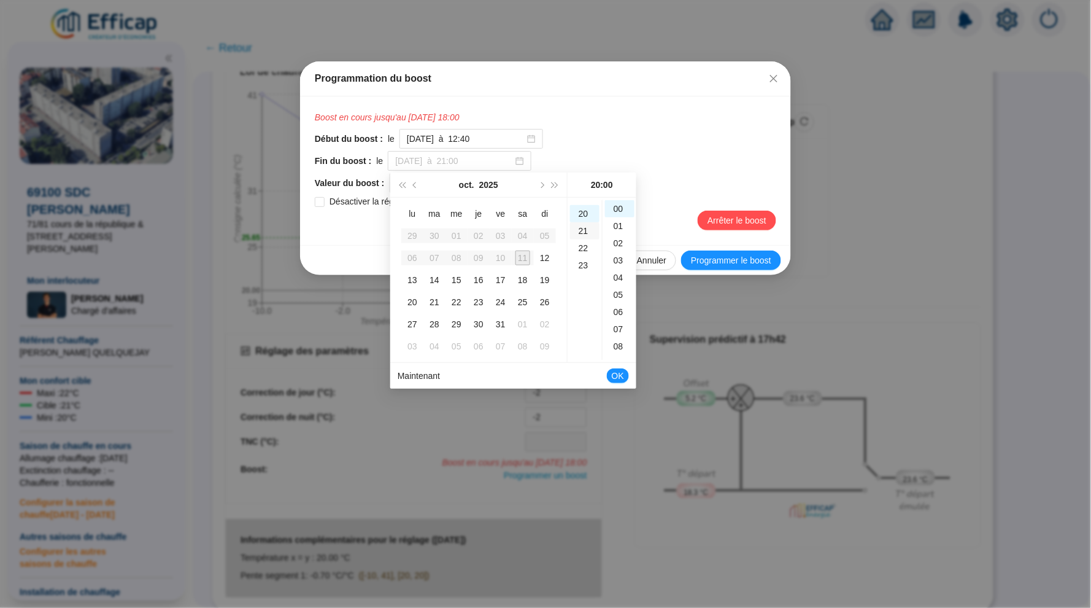
click at [584, 228] on div "21" at bounding box center [584, 230] width 29 height 17
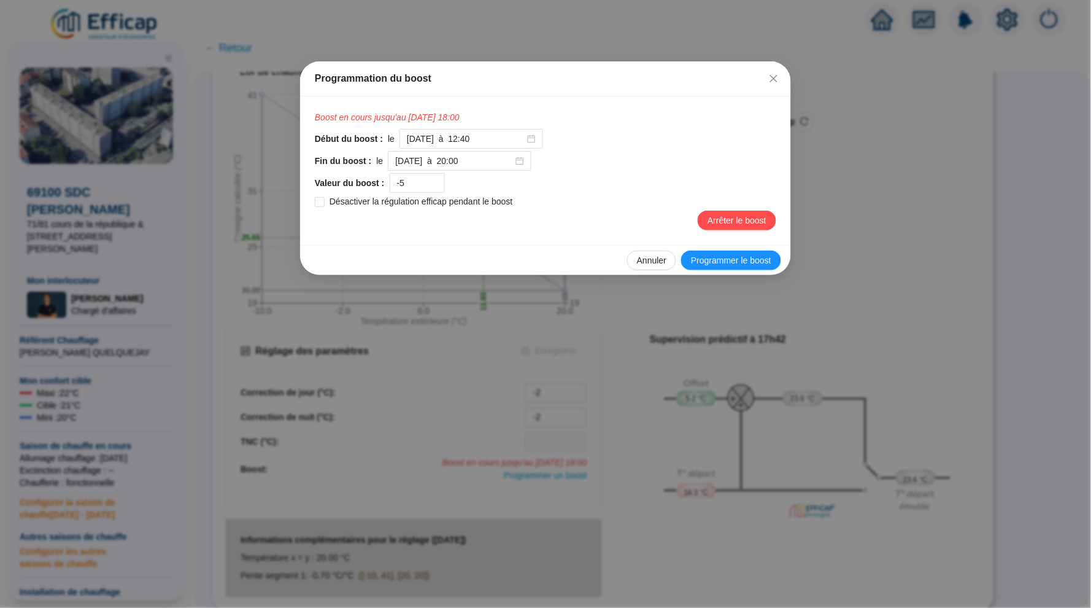
click at [670, 141] on div "Début du boost : le [DATE] à 12:40" at bounding box center [546, 139] width 462 height 20
click at [490, 157] on input "[DATE] à 20:00" at bounding box center [454, 161] width 118 height 13
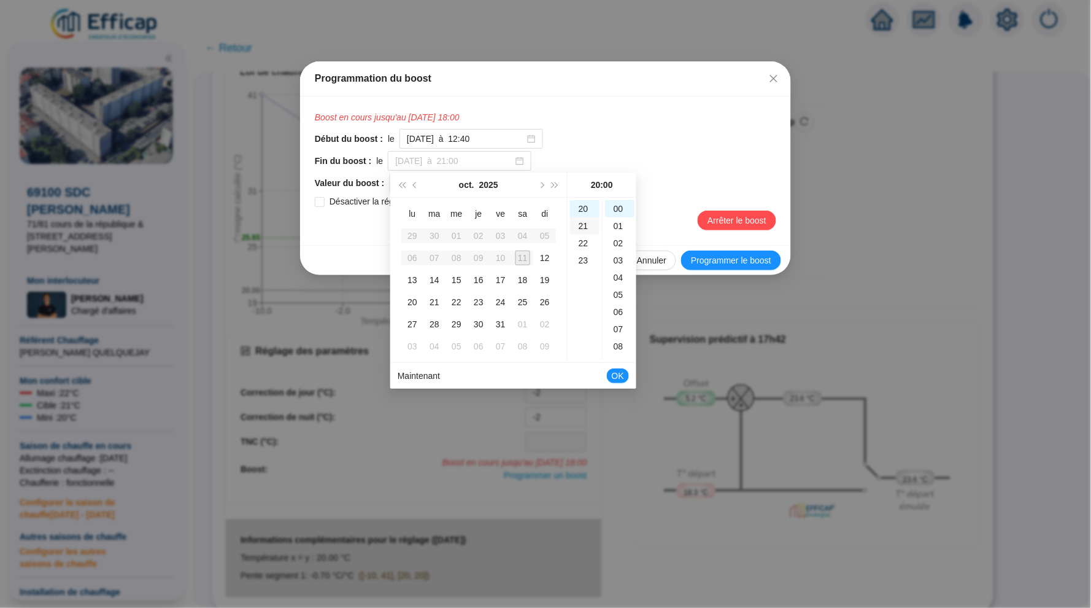
click at [587, 226] on div "21" at bounding box center [584, 225] width 29 height 17
type input "[DATE] à 21:00"
click at [619, 376] on span "OK" at bounding box center [618, 375] width 12 height 23
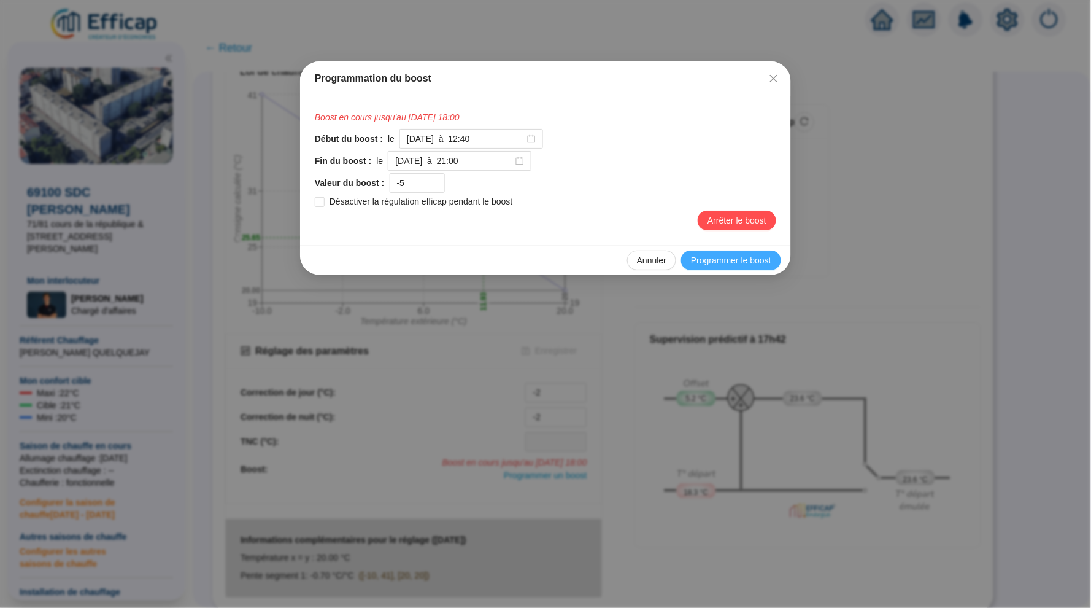
click at [751, 258] on span "Programmer le boost" at bounding box center [731, 260] width 80 height 13
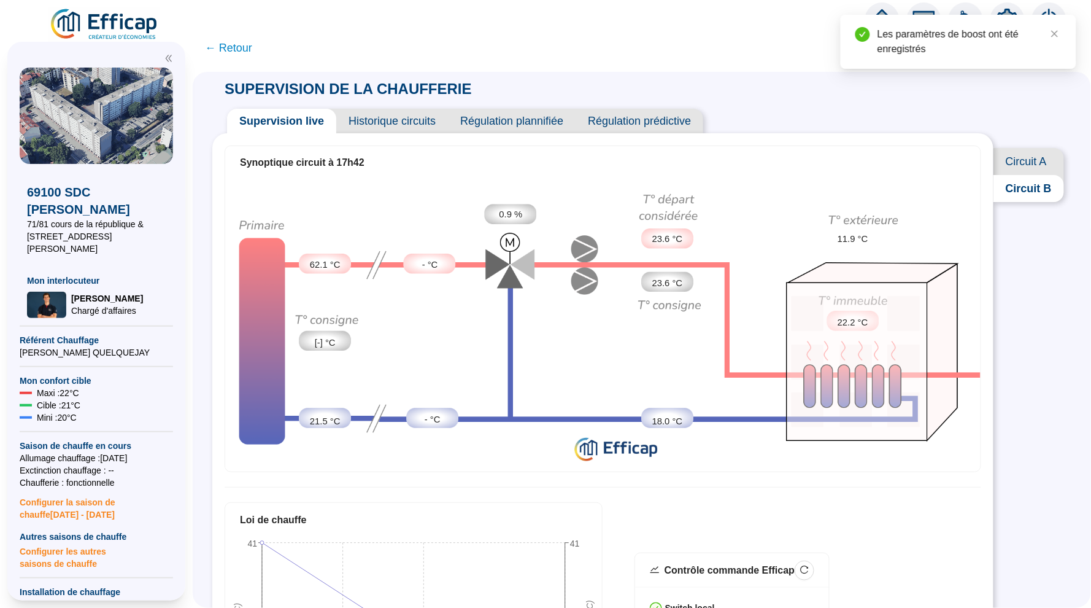
scroll to position [0, 0]
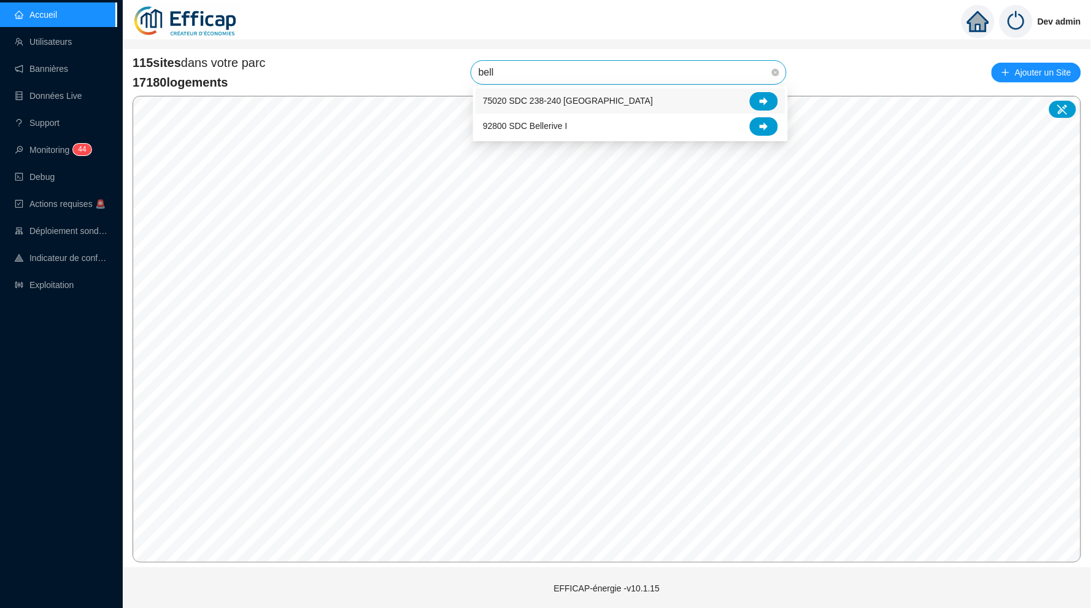
type input "belle"
click at [770, 130] on div at bounding box center [764, 126] width 28 height 18
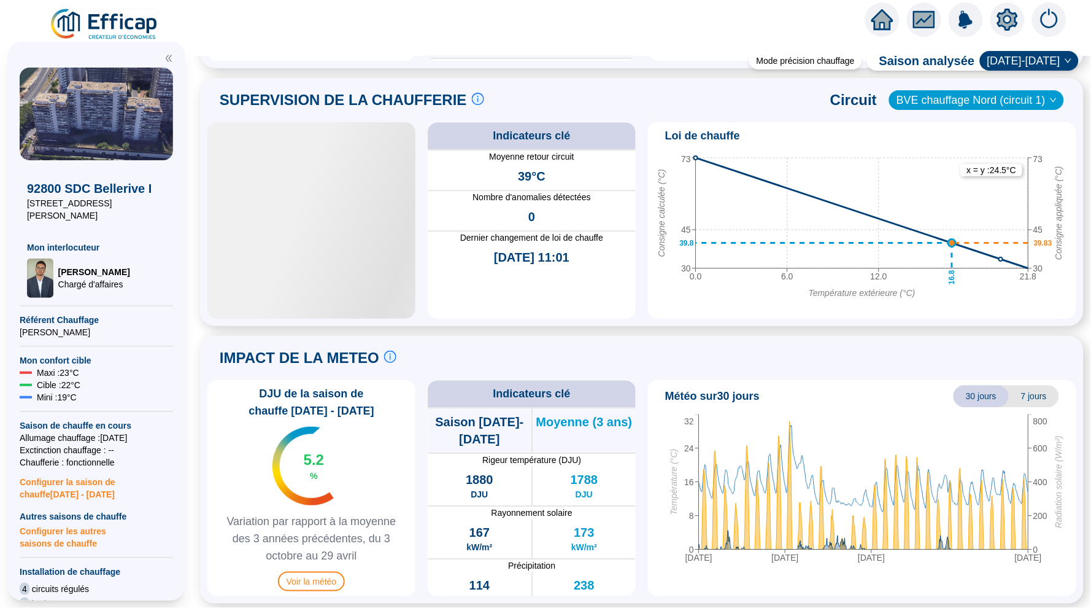
scroll to position [804, 0]
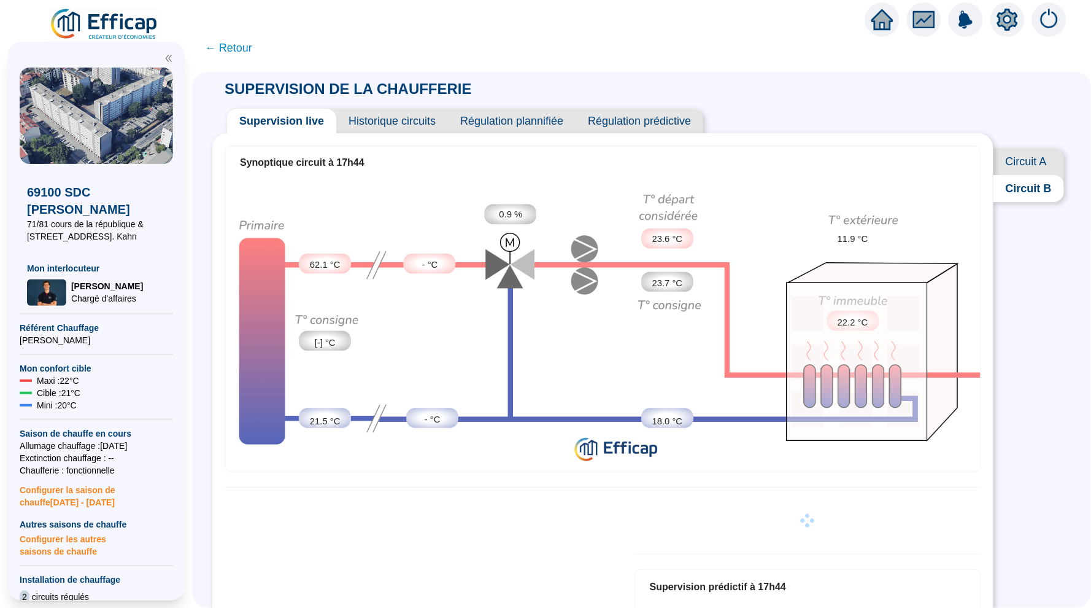
click at [424, 122] on span "Historique circuits" at bounding box center [392, 121] width 112 height 25
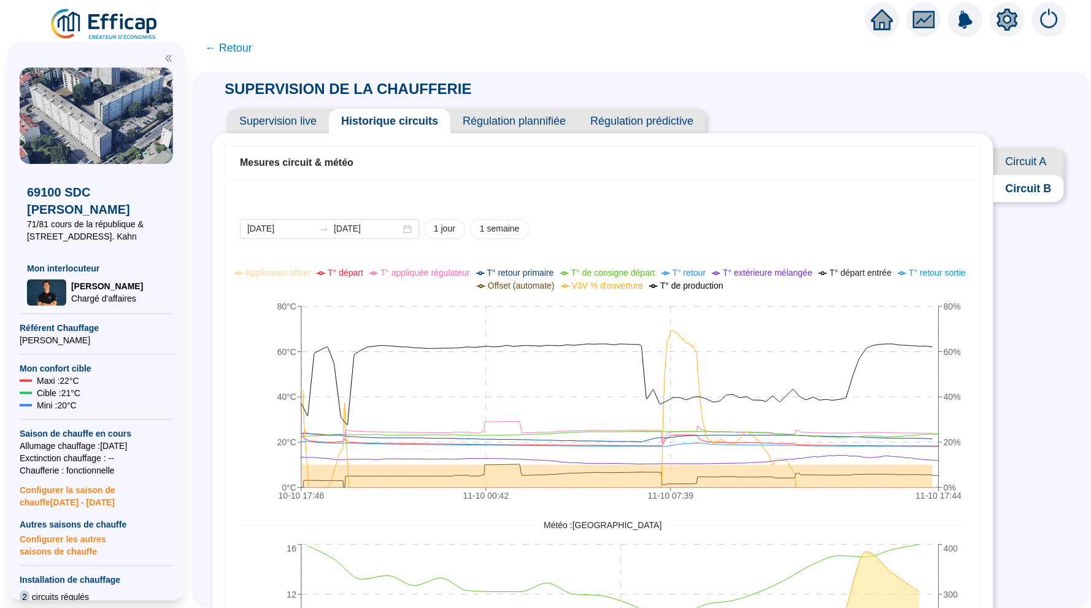
click at [1032, 162] on span "Circuit A" at bounding box center [1029, 161] width 71 height 27
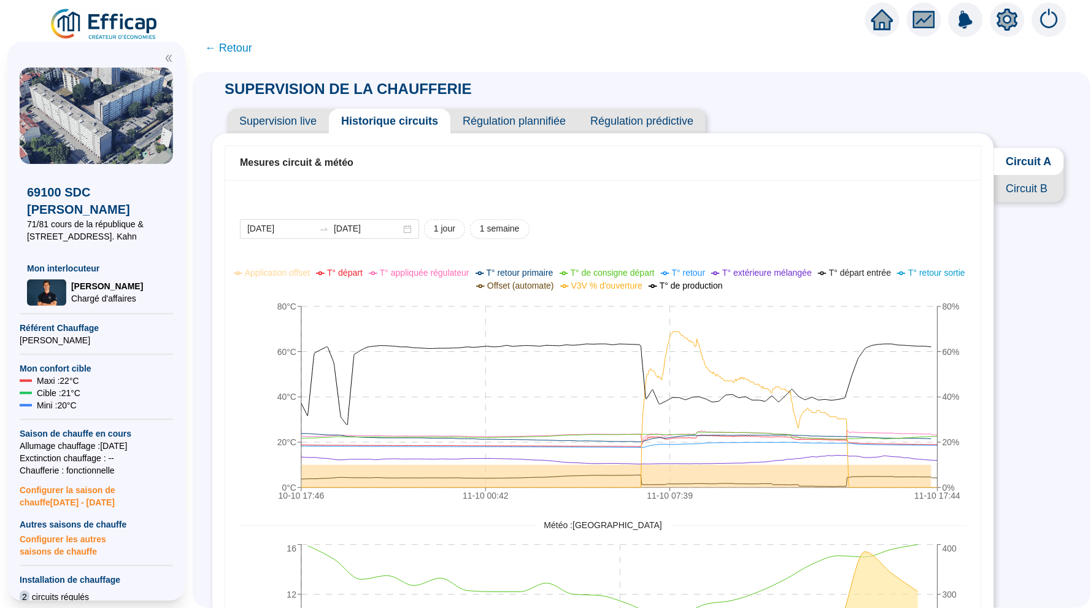
click at [260, 125] on span "Supervision live" at bounding box center [278, 121] width 102 height 25
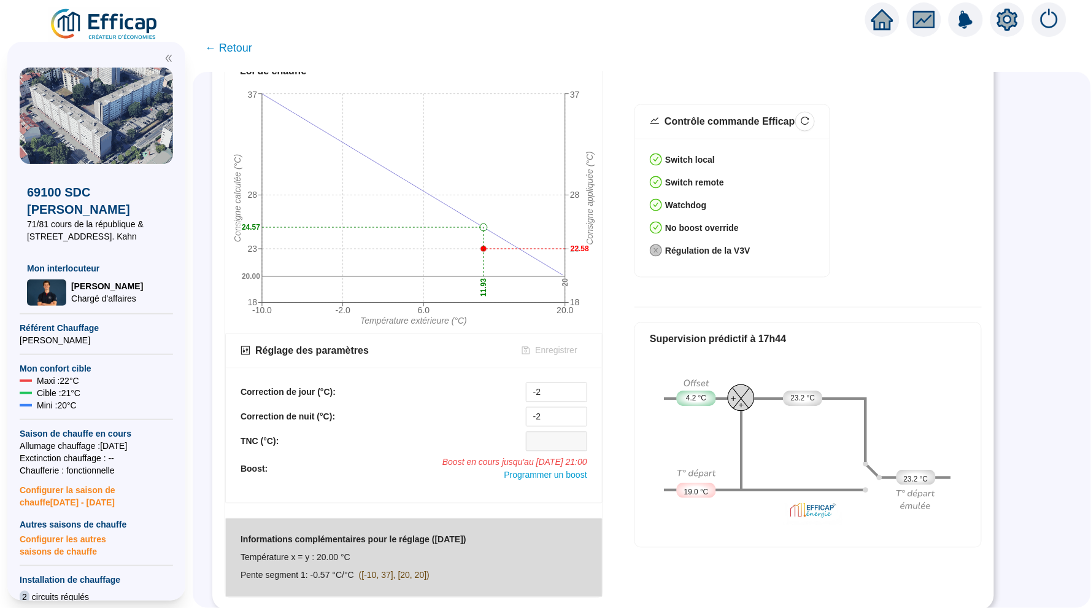
scroll to position [448, 0]
click at [535, 474] on span "Programmer un boost" at bounding box center [545, 476] width 83 height 10
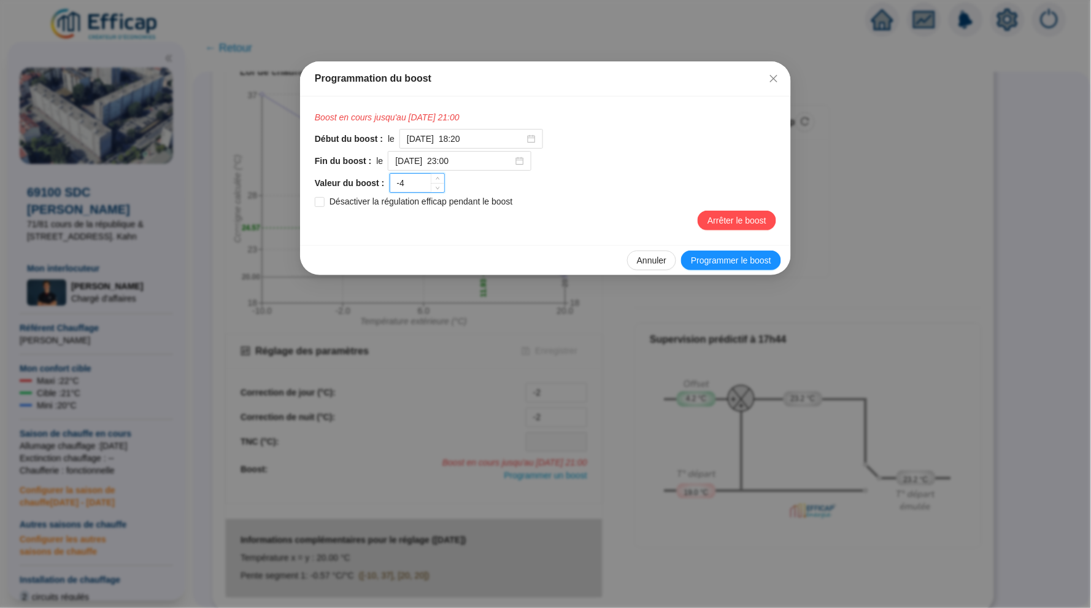
click at [422, 181] on input "-4" at bounding box center [417, 183] width 54 height 18
type input "-5"
click at [489, 160] on input "2025-10-11 à 23:00" at bounding box center [454, 161] width 118 height 13
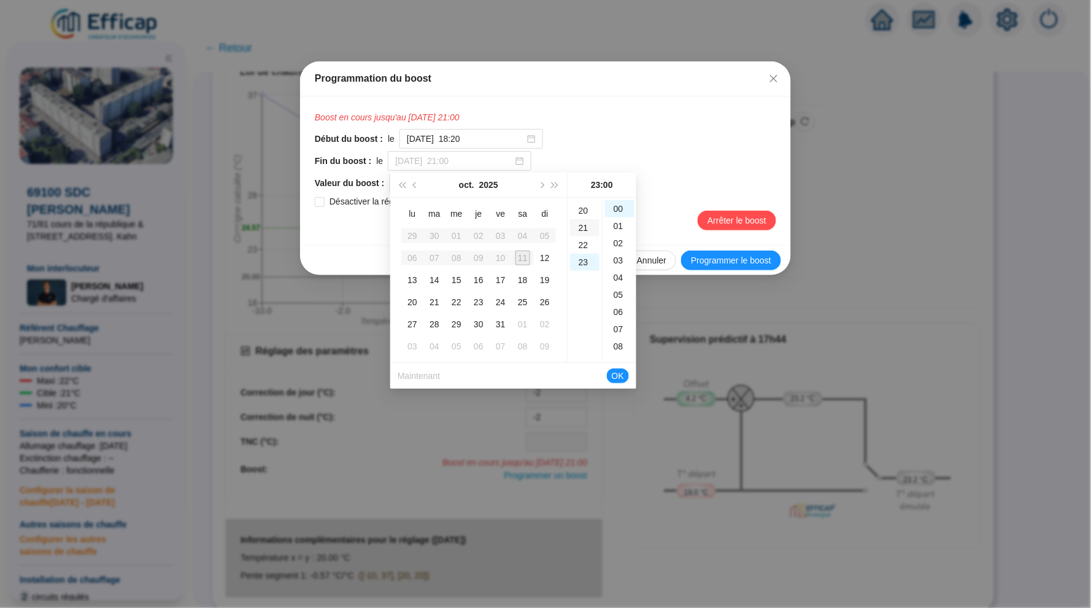
click at [582, 226] on div "21" at bounding box center [584, 227] width 29 height 17
type input "[DATE] à 21:00"
click at [622, 377] on span "OK" at bounding box center [618, 375] width 12 height 23
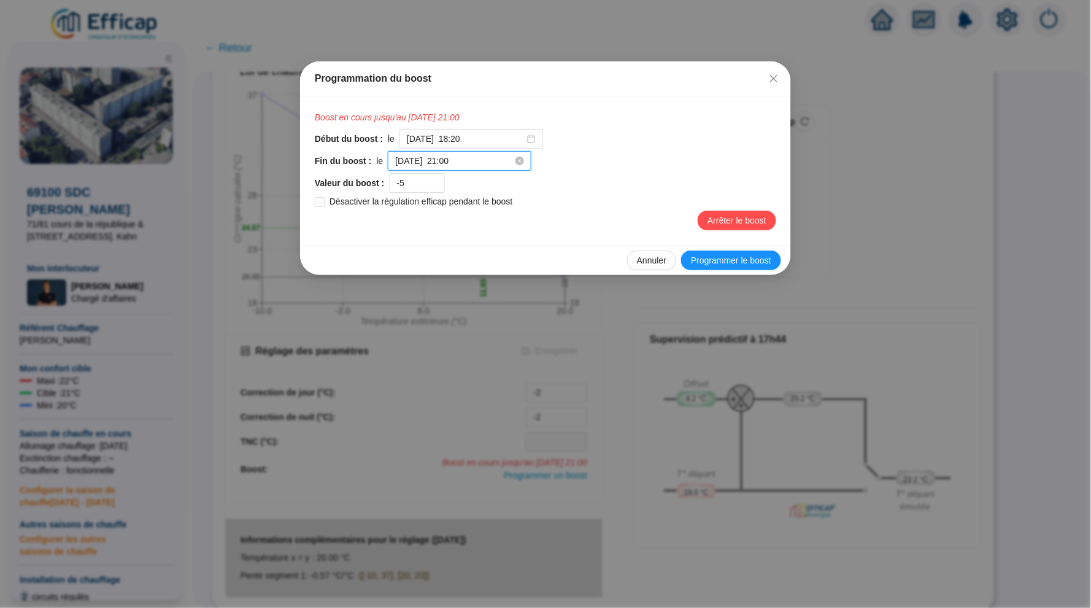
click at [500, 158] on input "[DATE] à 21:00" at bounding box center [454, 161] width 118 height 13
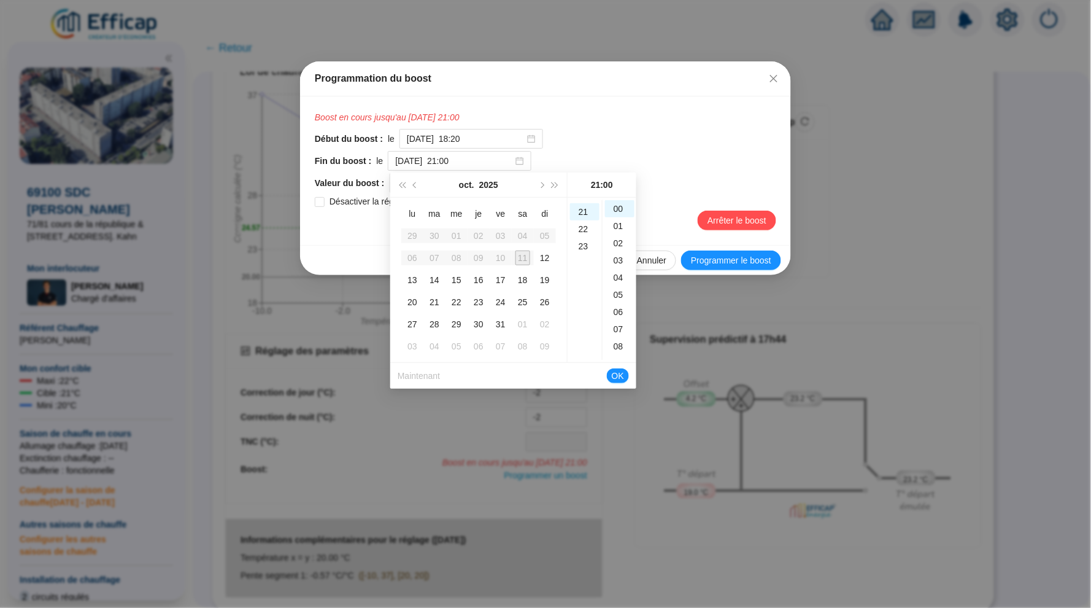
click at [643, 148] on div "Début du boost : le 2025-10-11 à 18:20 Fin du boost : le 2025-10-11 à 21:00 Val…" at bounding box center [546, 179] width 462 height 101
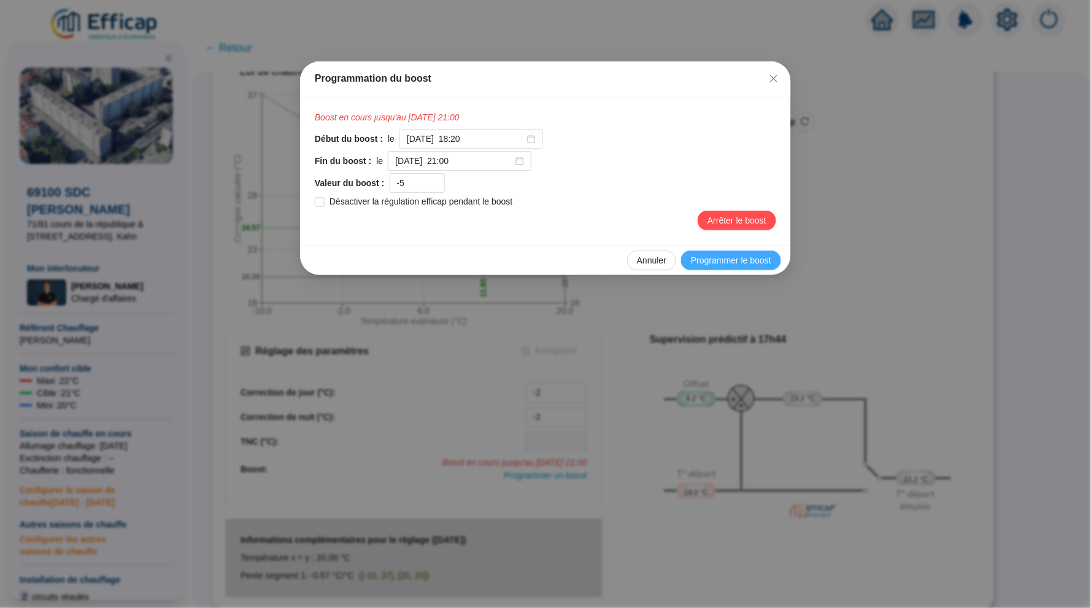
click at [725, 260] on span "Programmer le boost" at bounding box center [731, 260] width 80 height 13
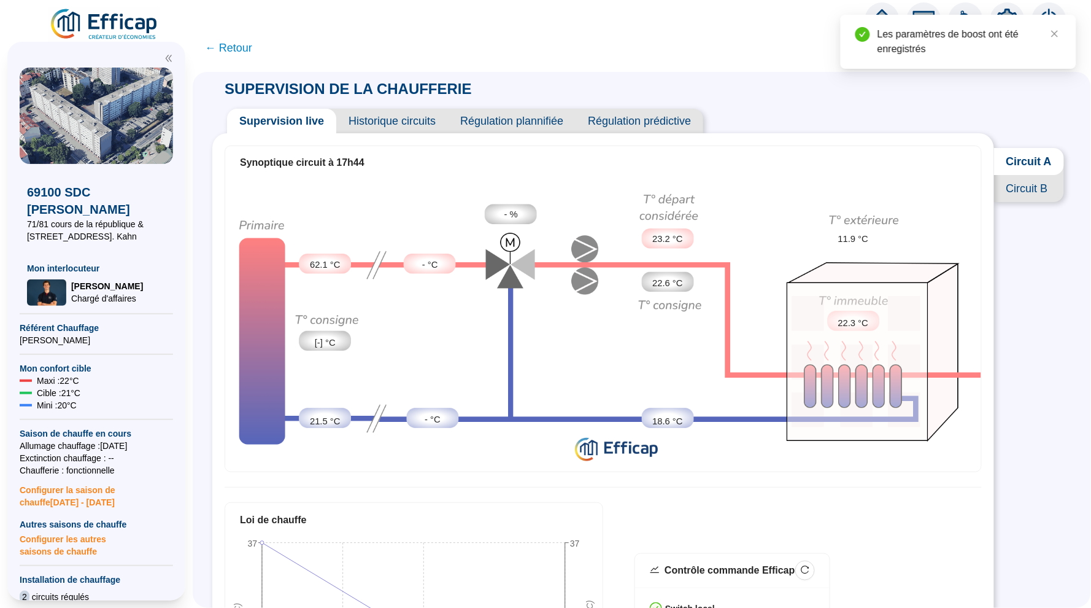
scroll to position [0, 0]
click at [1027, 196] on span "Circuit B" at bounding box center [1029, 188] width 70 height 27
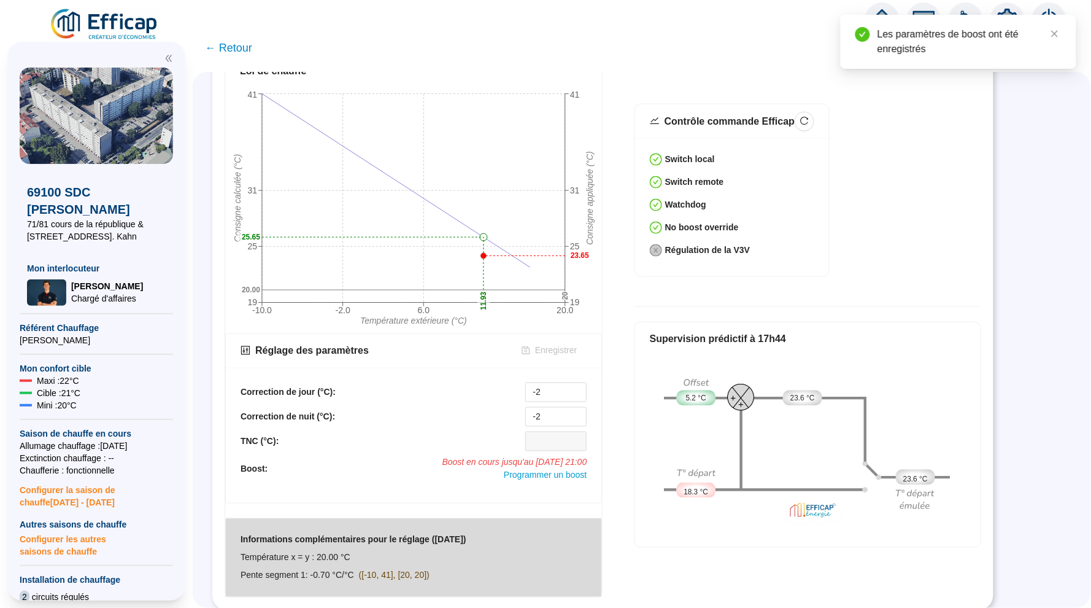
scroll to position [448, 0]
click at [554, 479] on span "Programmer un boost" at bounding box center [545, 476] width 83 height 10
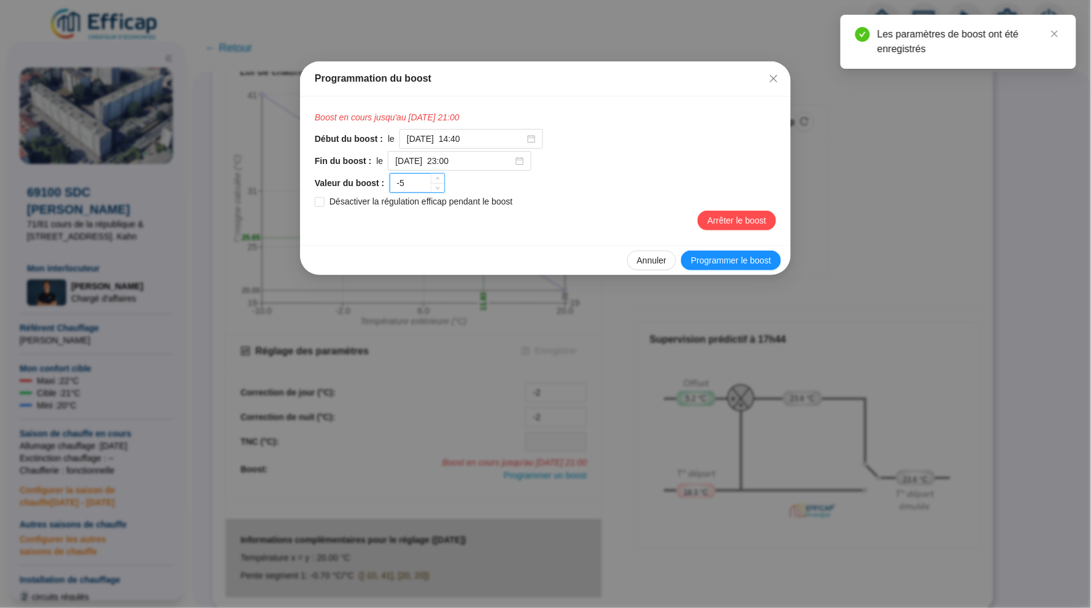
click at [426, 182] on input "-5" at bounding box center [417, 183] width 54 height 18
click at [508, 153] on div "2025-10-11 à 23:00" at bounding box center [460, 161] width 144 height 20
type input "-6"
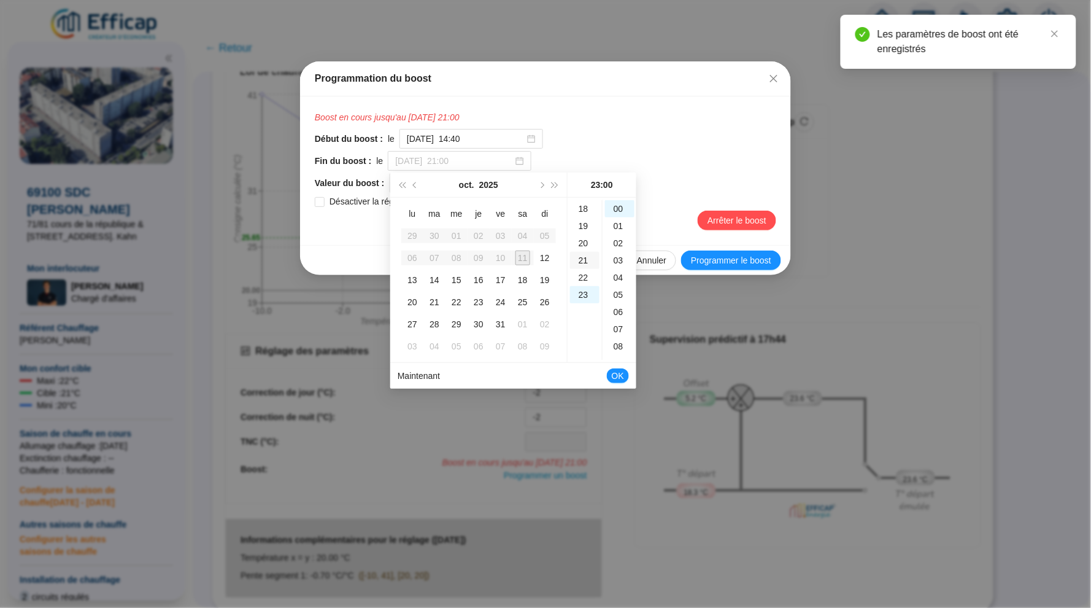
click at [586, 255] on div "21" at bounding box center [584, 260] width 29 height 17
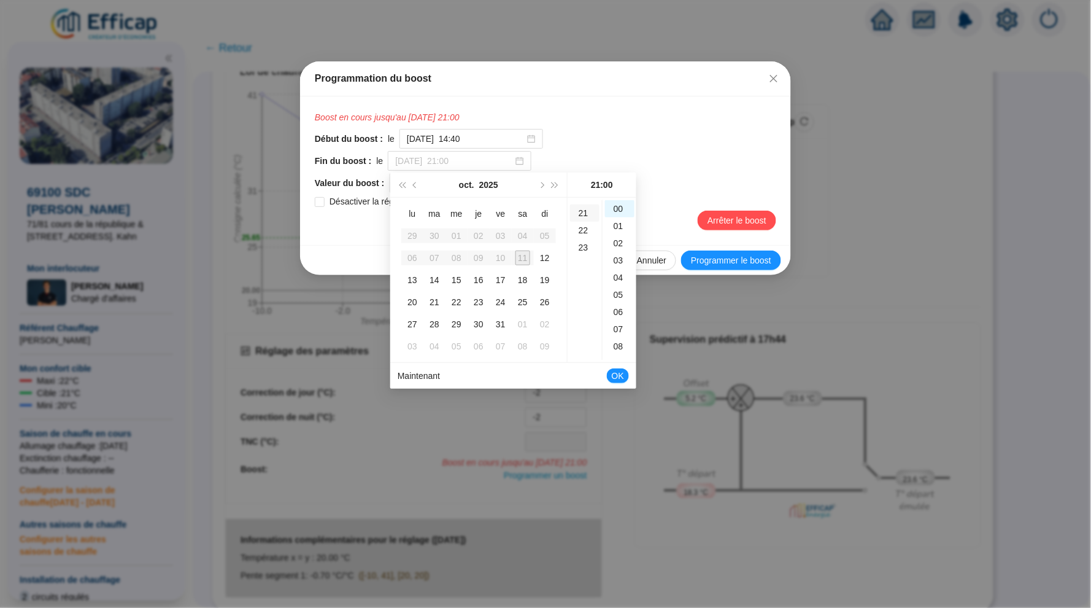
scroll to position [358, 0]
type input "[DATE] à 21:00"
click at [621, 377] on span "OK" at bounding box center [618, 375] width 12 height 23
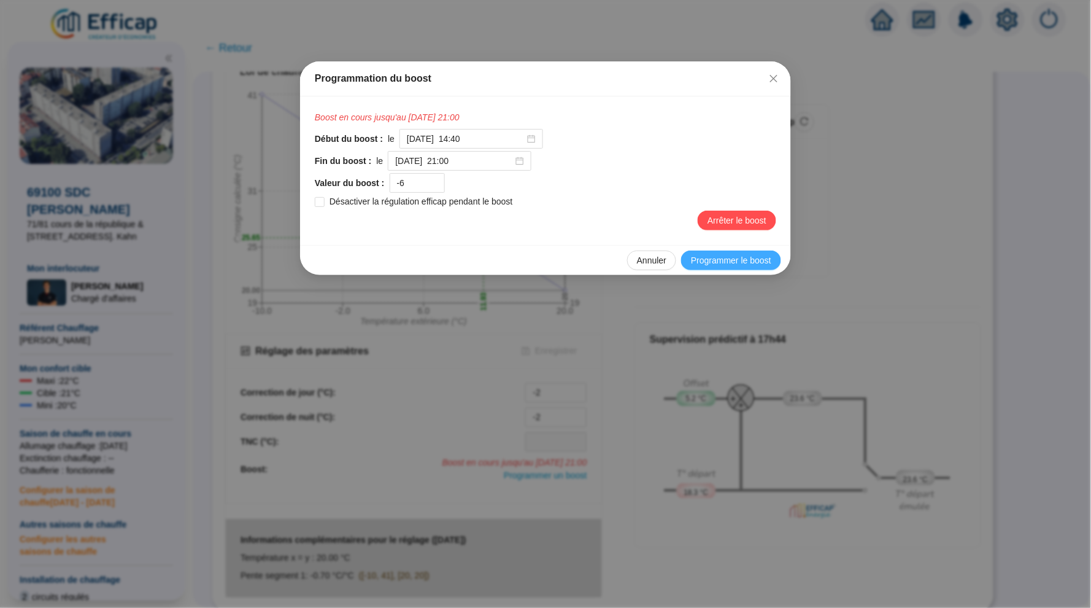
click at [743, 260] on span "Programmer le boost" at bounding box center [731, 260] width 80 height 13
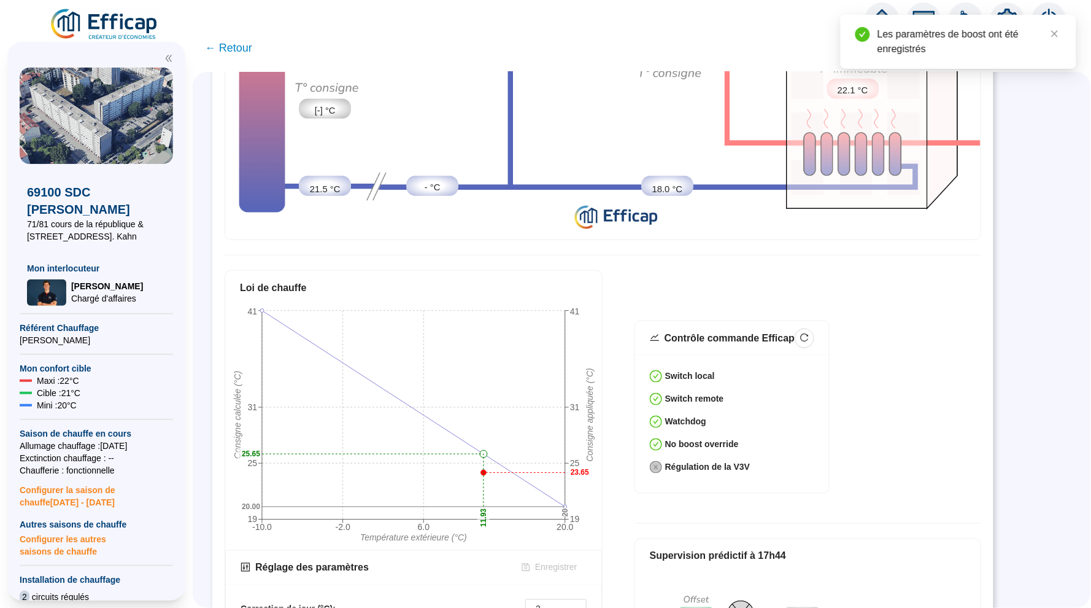
scroll to position [63, 0]
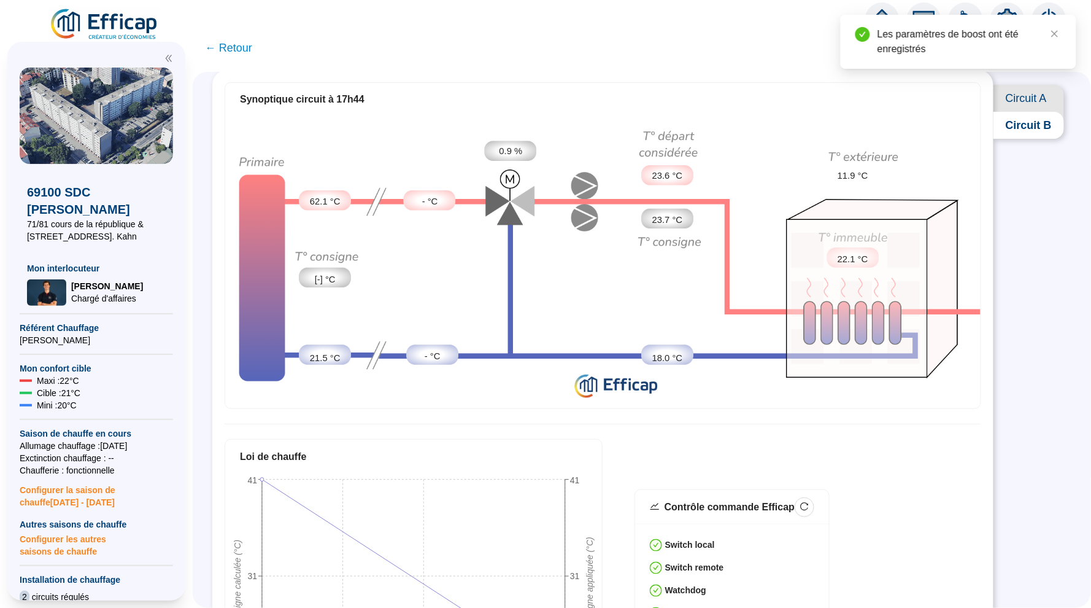
click at [1008, 105] on span "Circuit A" at bounding box center [1029, 98] width 71 height 27
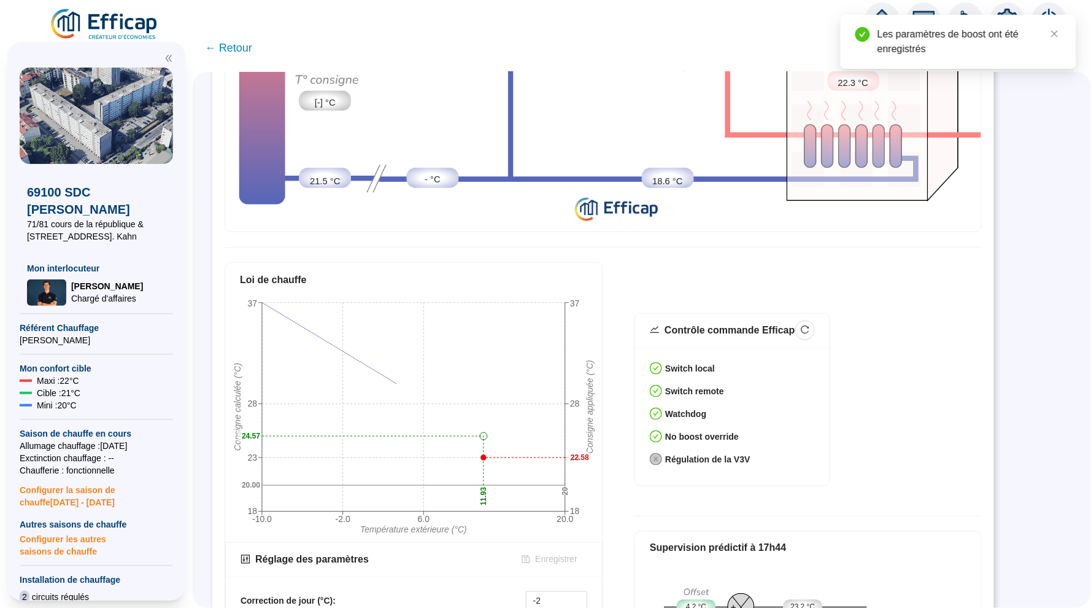
scroll to position [428, 0]
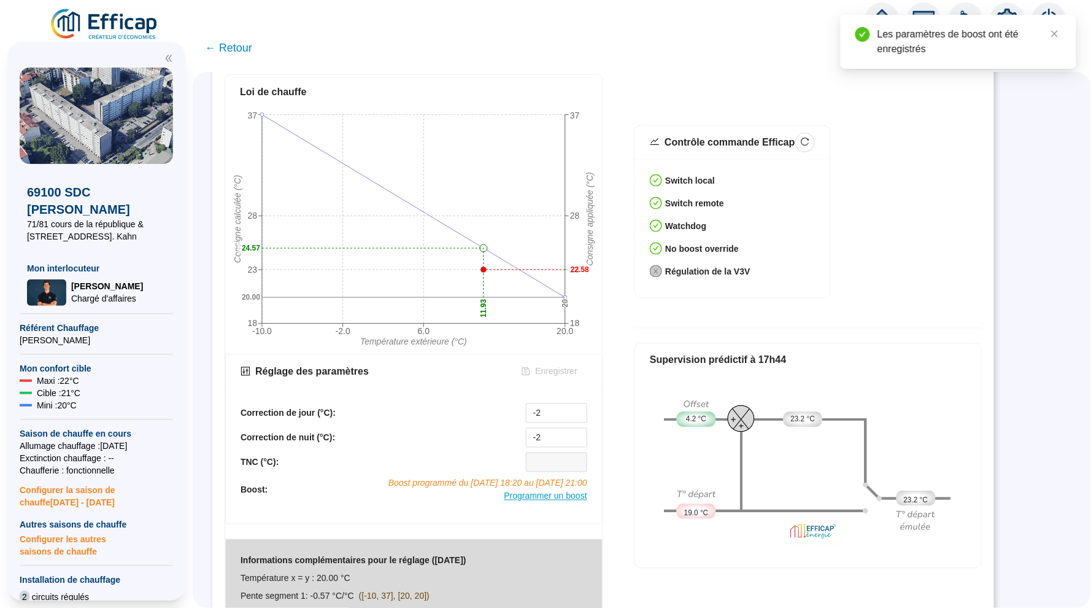
click at [557, 493] on span "Programmer un boost" at bounding box center [545, 496] width 83 height 10
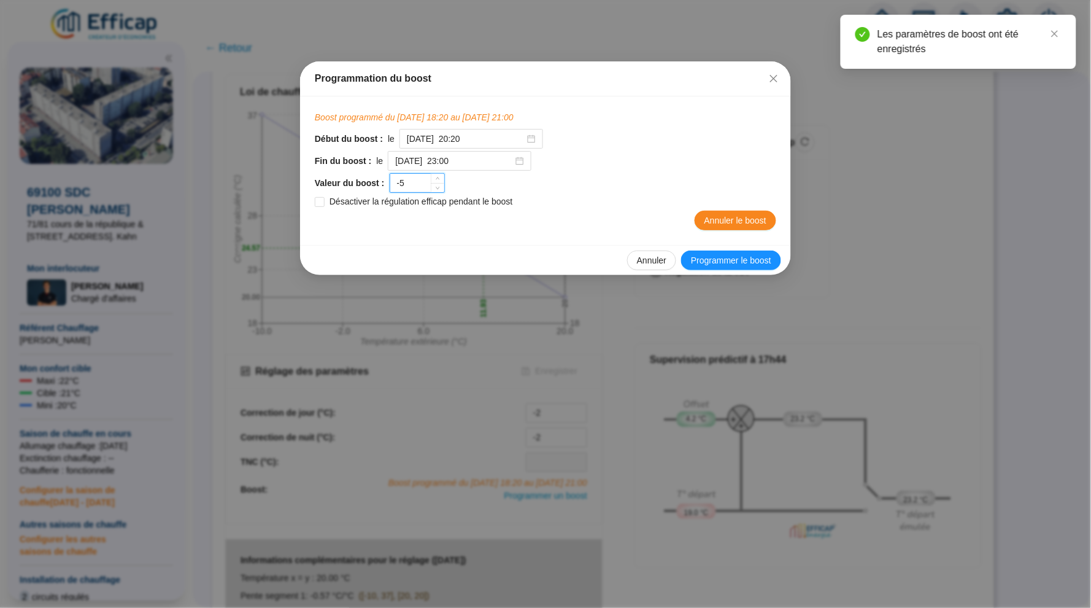
click at [425, 183] on input "-5" at bounding box center [417, 183] width 54 height 18
type input "-6"
click at [494, 156] on input "2025-10-11 à 23:00" at bounding box center [454, 161] width 118 height 13
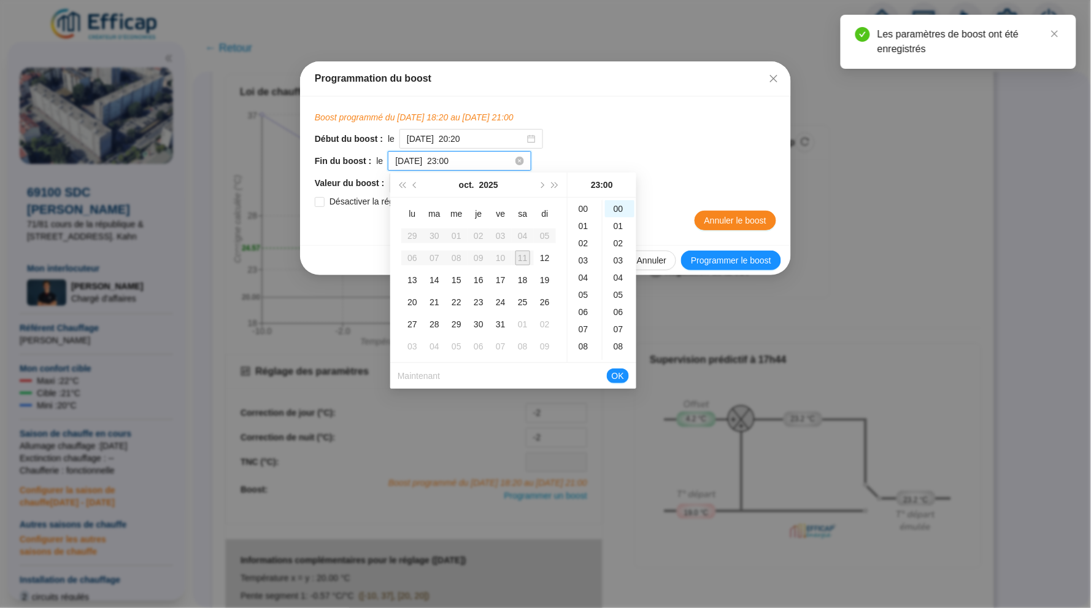
scroll to position [393, 0]
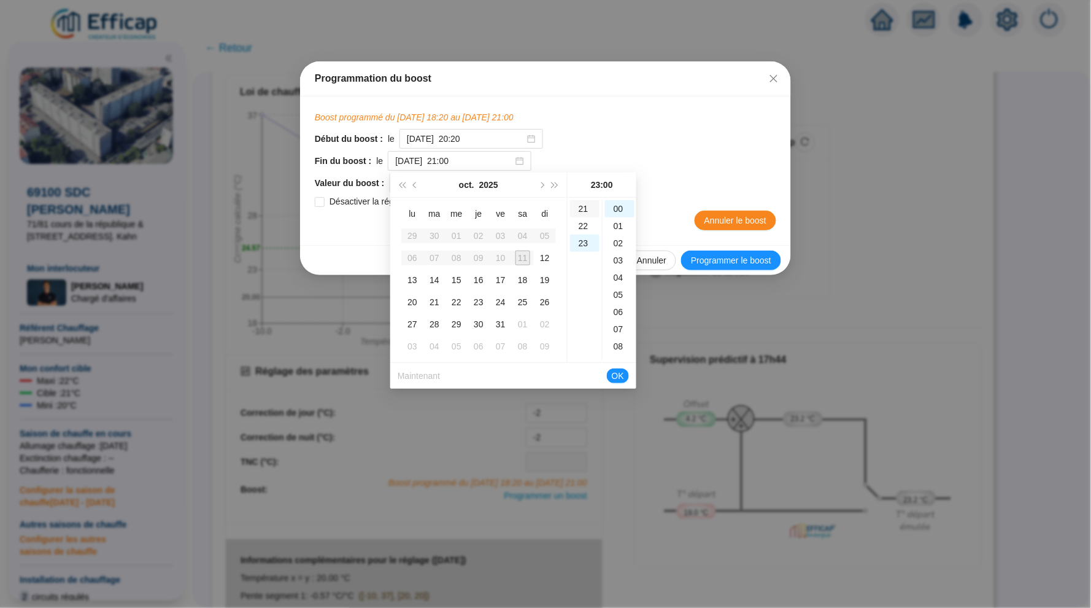
click at [591, 207] on div "21" at bounding box center [584, 208] width 29 height 17
type input "[DATE] à 21:00"
click at [622, 374] on span "OK" at bounding box center [618, 375] width 12 height 23
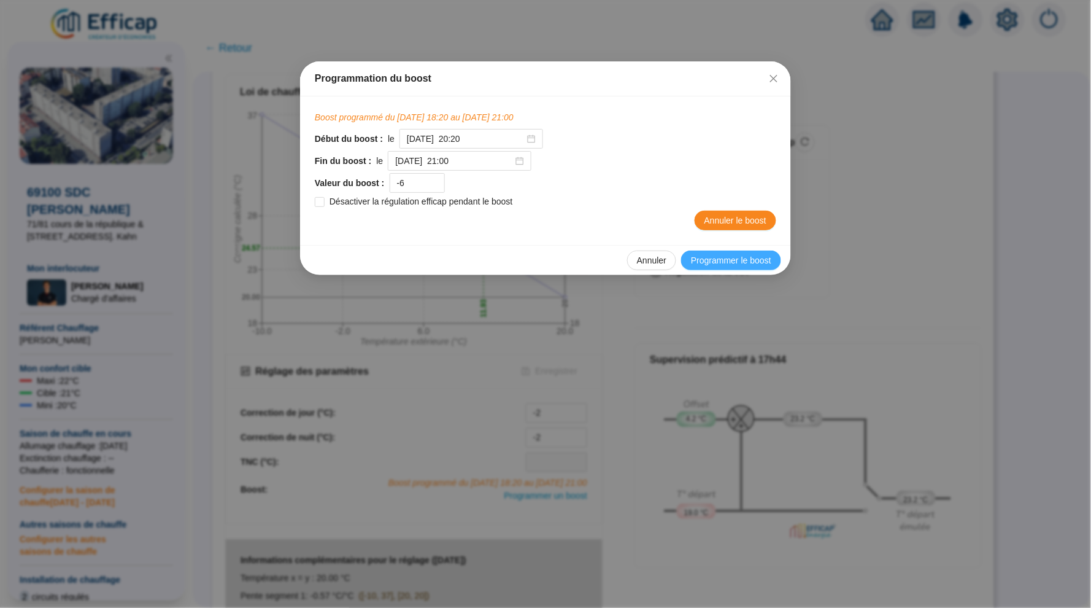
click at [741, 260] on span "Programmer le boost" at bounding box center [731, 260] width 80 height 13
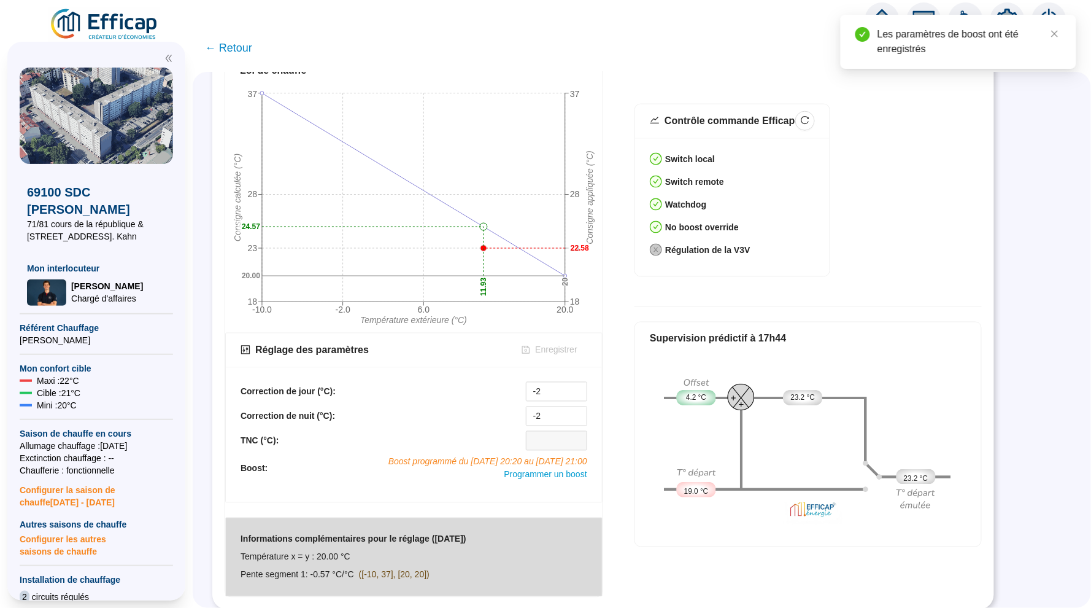
scroll to position [448, 0]
